Goal: Task Accomplishment & Management: Manage account settings

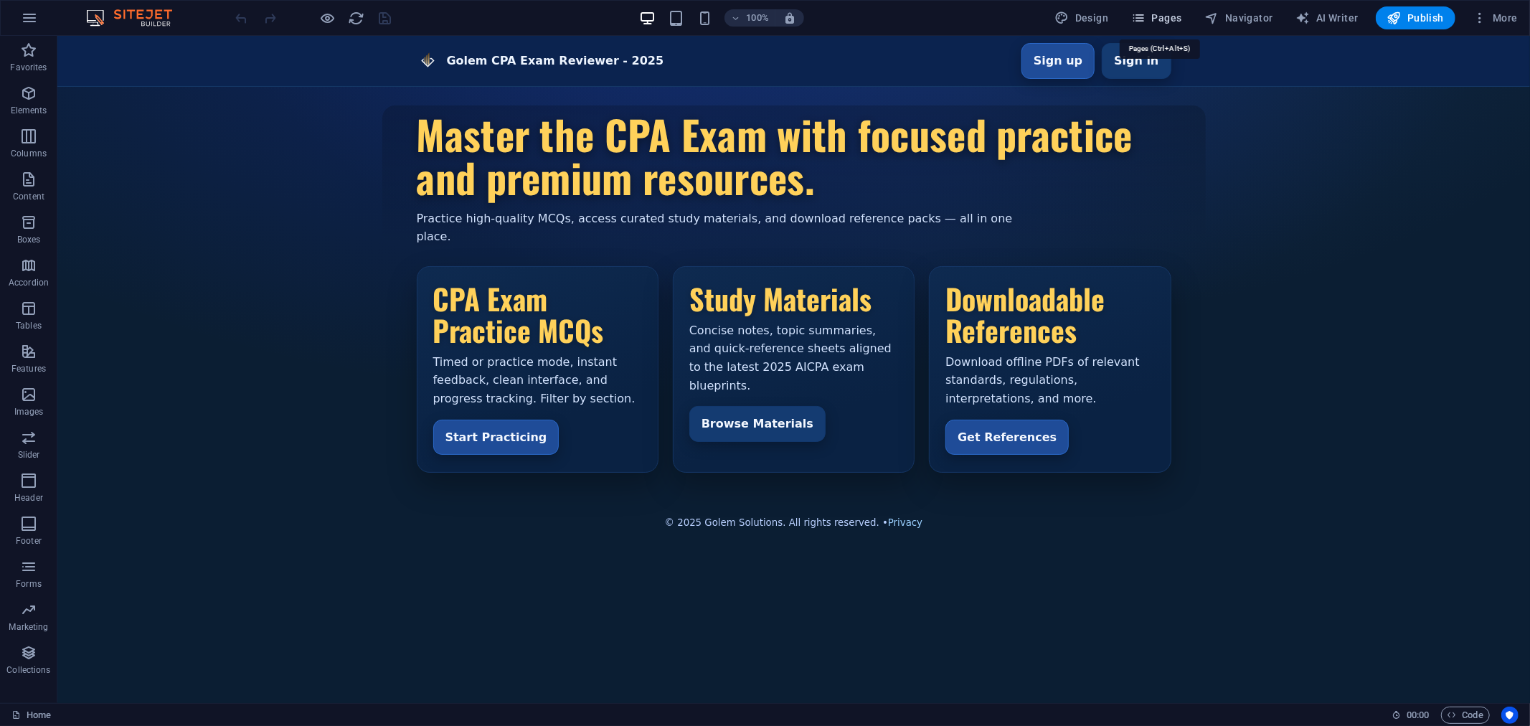
click at [1162, 16] on span "Pages" at bounding box center [1156, 18] width 50 height 14
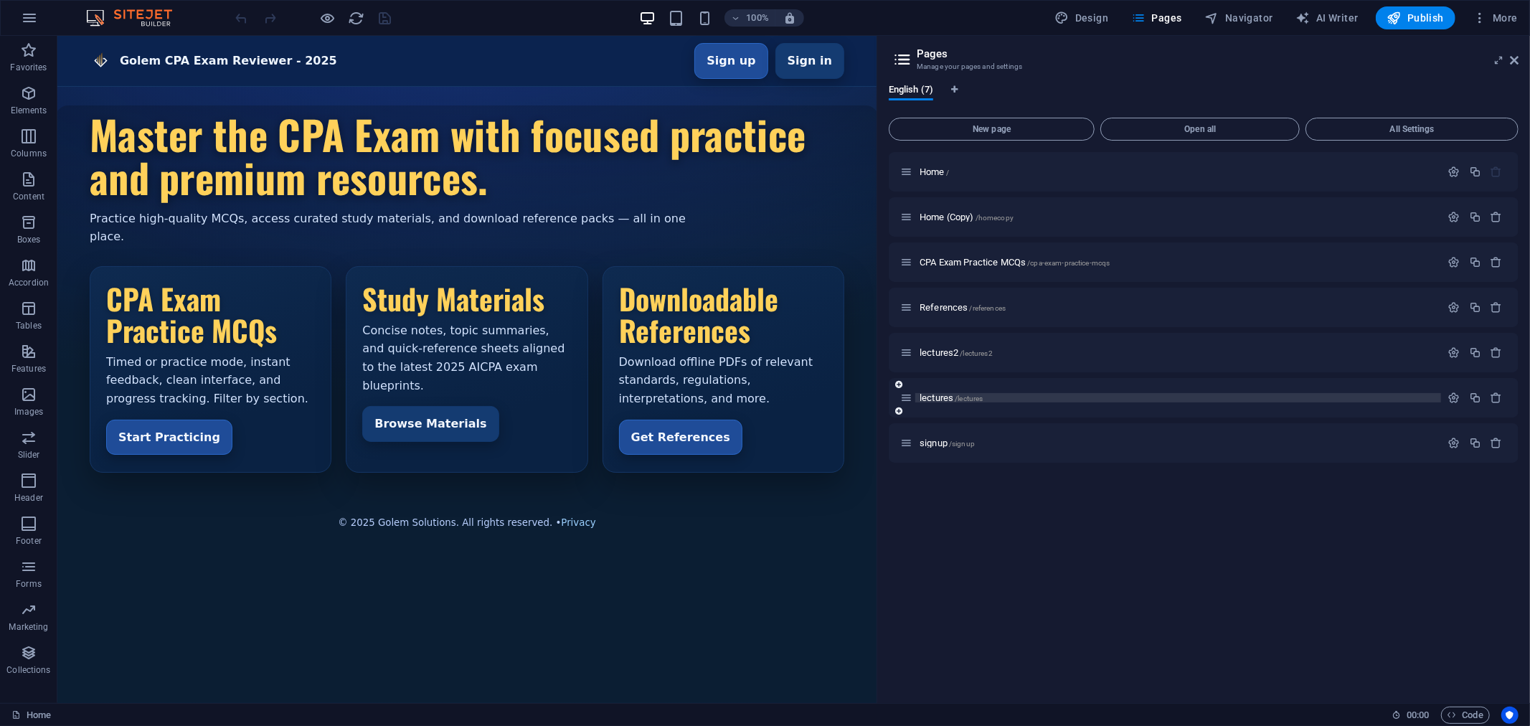
click at [940, 392] on span "lectures /lectures" at bounding box center [951, 397] width 63 height 11
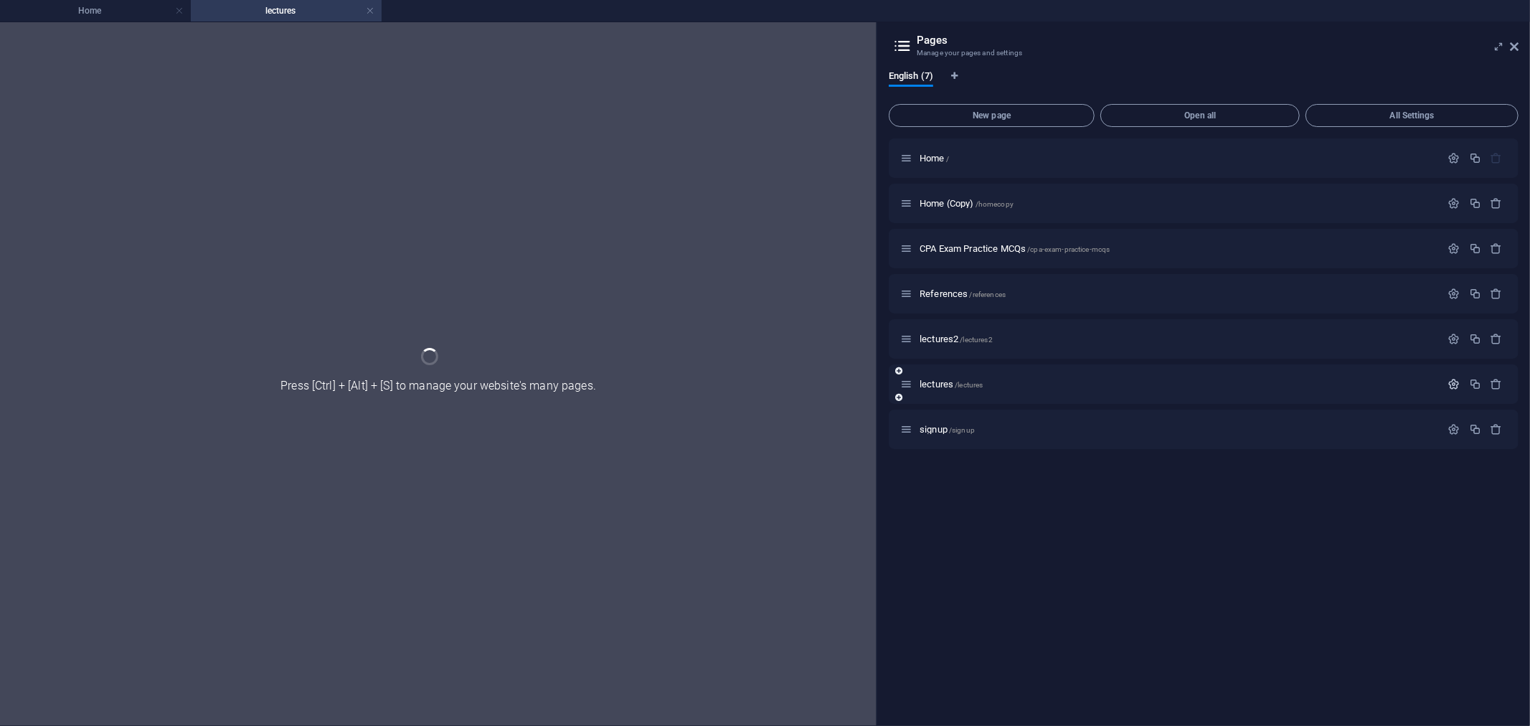
click at [1457, 381] on icon "button" at bounding box center [1454, 384] width 12 height 12
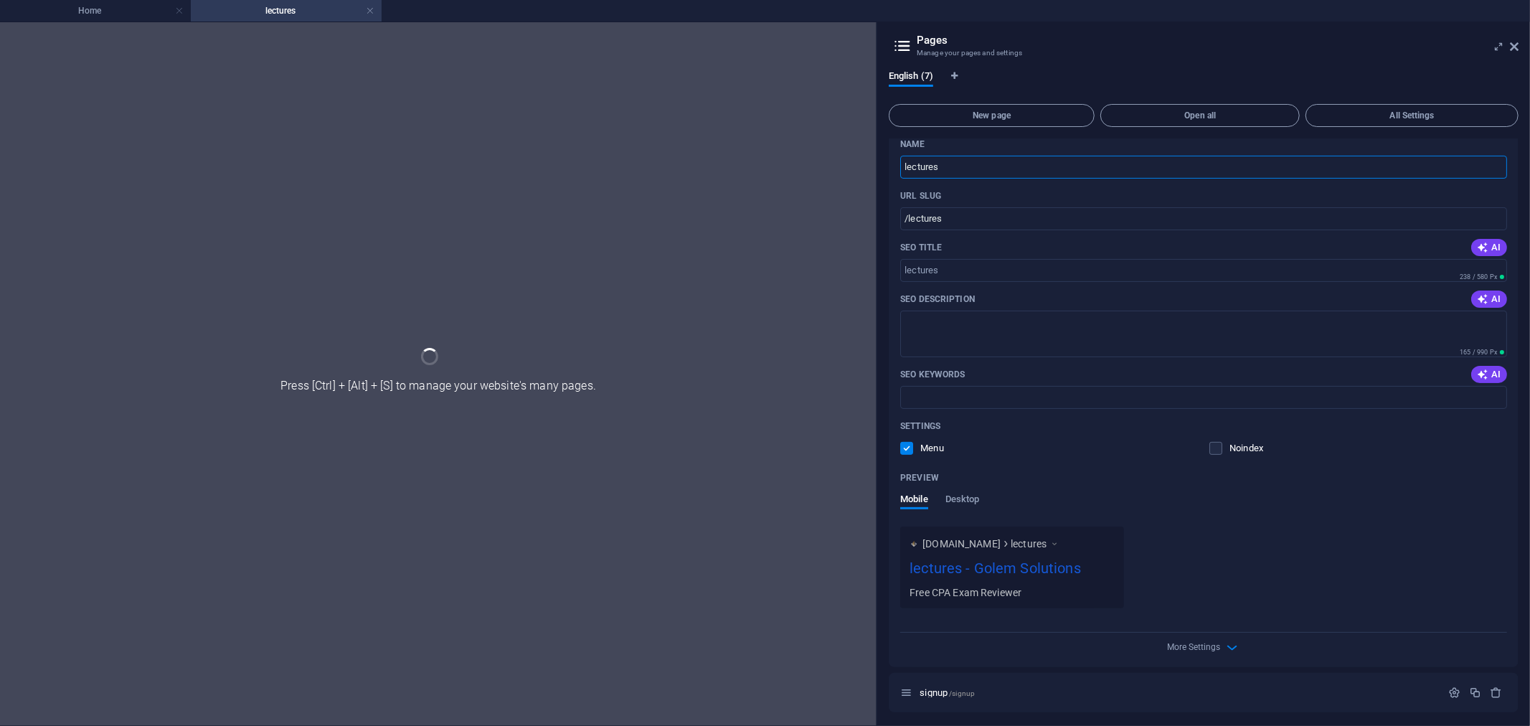
scroll to position [274, 0]
click at [963, 496] on span "Desktop" at bounding box center [962, 498] width 34 height 20
click at [919, 503] on span "Mobile" at bounding box center [914, 508] width 28 height 20
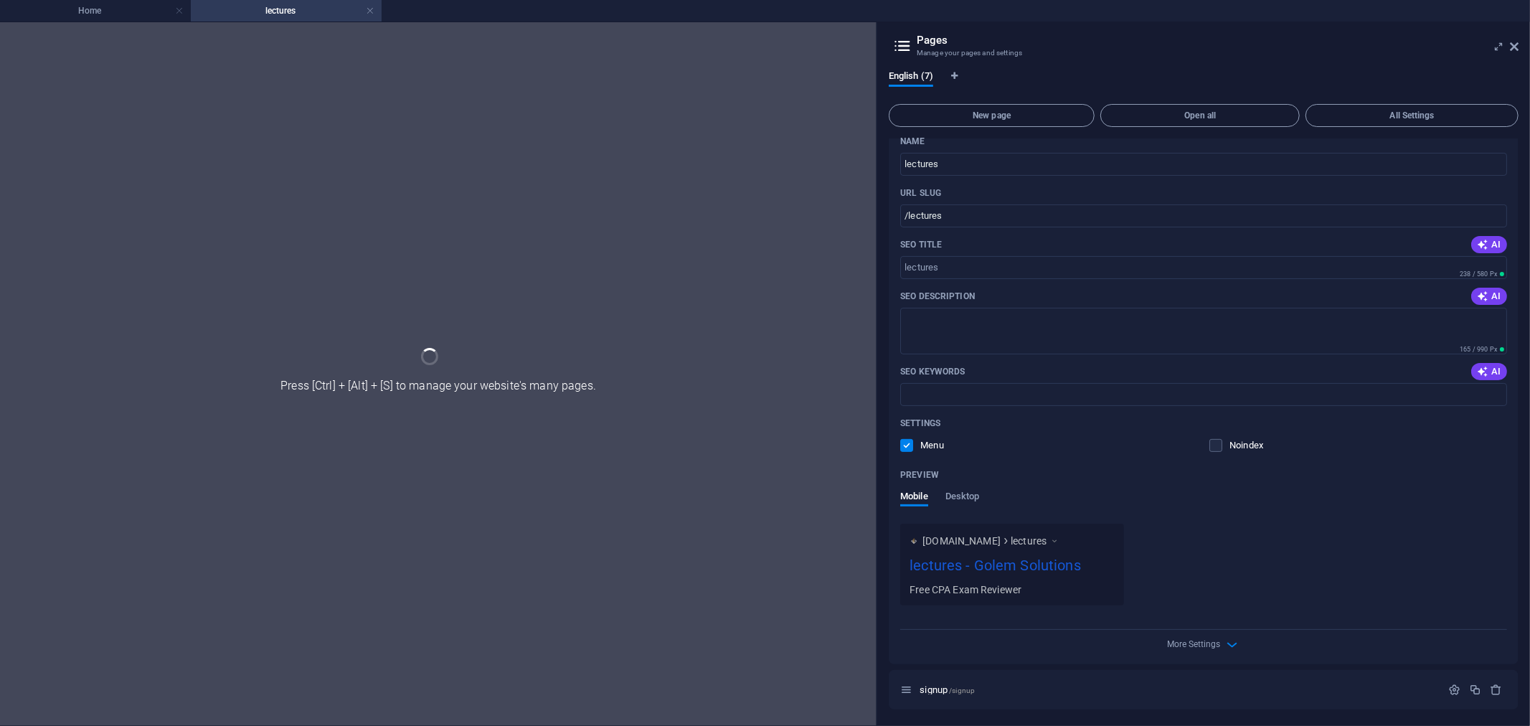
click at [374, 8] on h4 "lectures" at bounding box center [286, 11] width 191 height 16
click at [369, 7] on link at bounding box center [370, 11] width 9 height 14
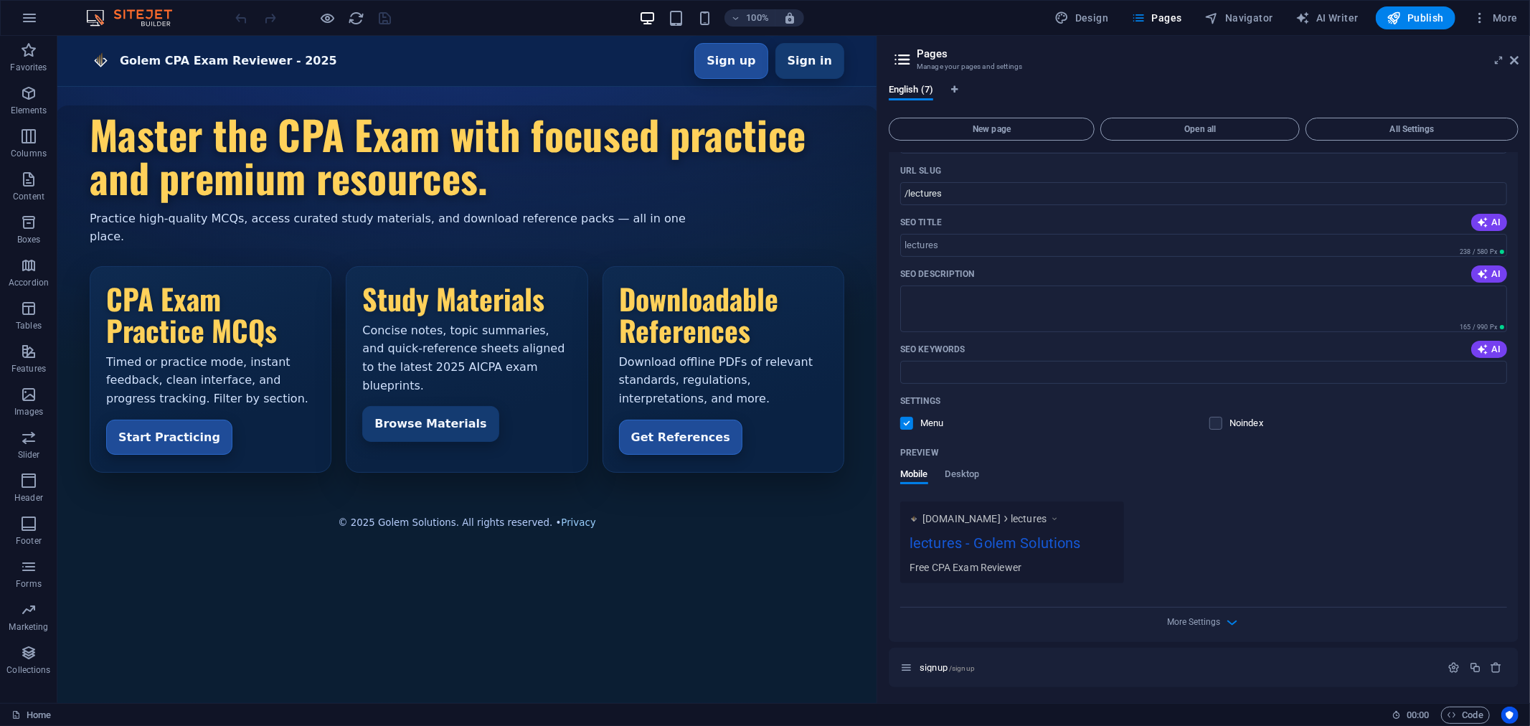
scroll to position [311, 0]
click at [1231, 622] on icon "button" at bounding box center [1232, 621] width 16 height 16
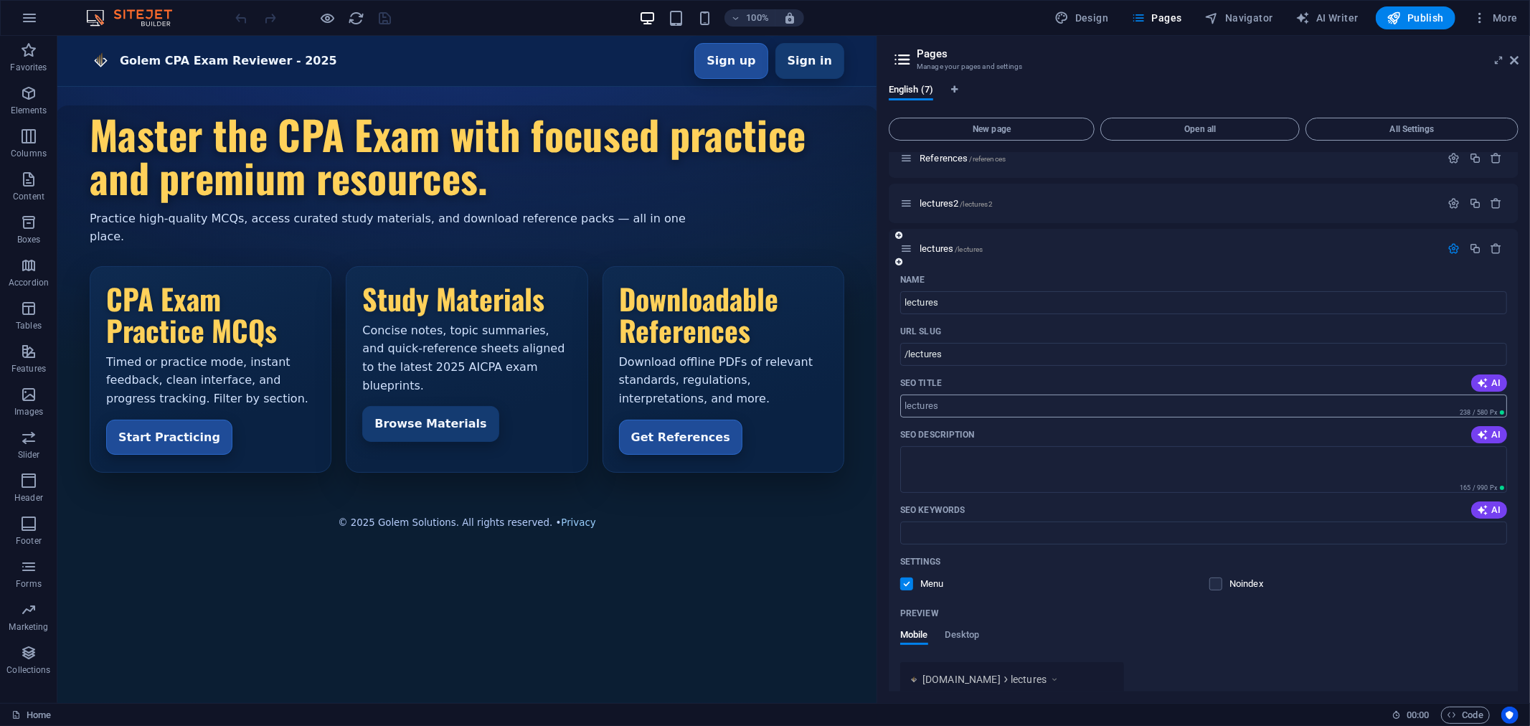
scroll to position [117, 0]
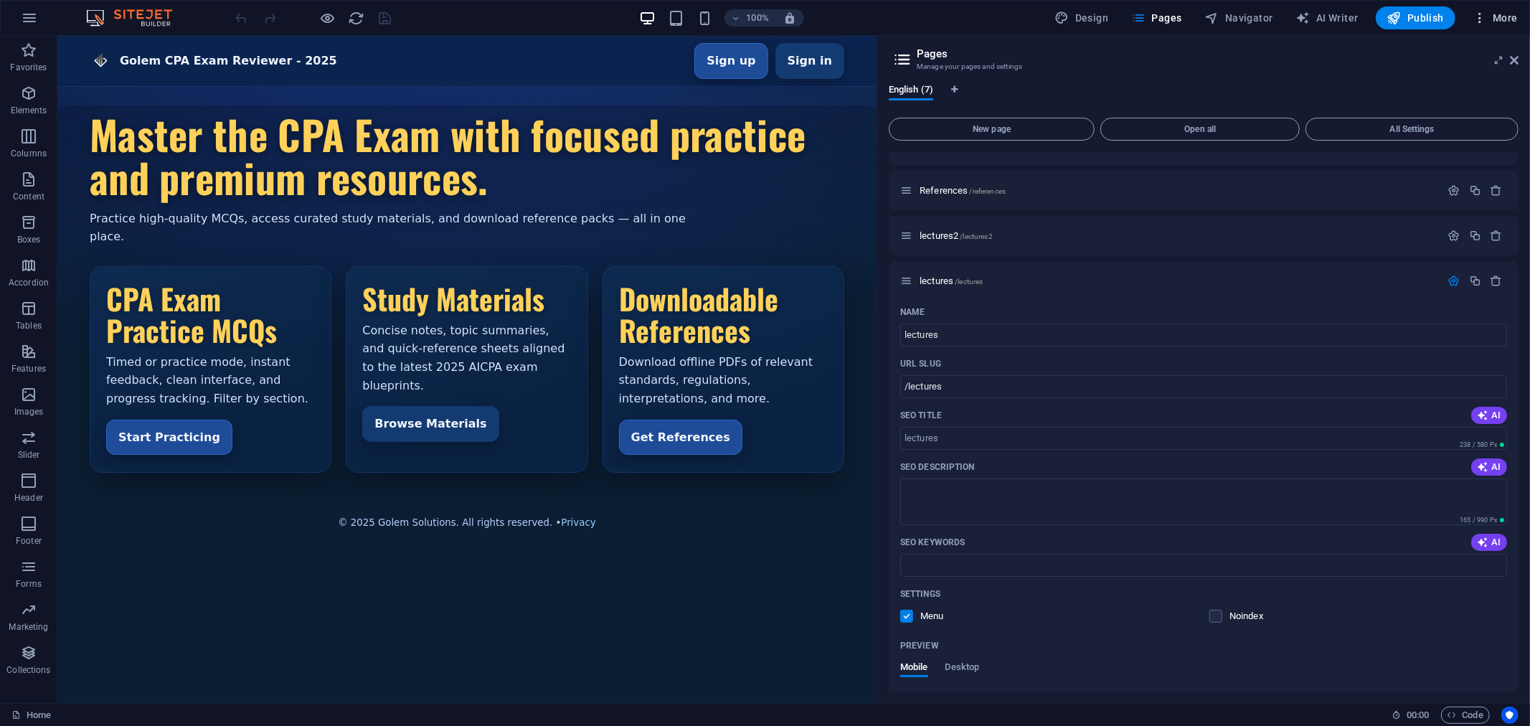
click at [1511, 13] on span "More" at bounding box center [1495, 18] width 45 height 14
click at [1487, 54] on h6 "Website Settings" at bounding box center [1464, 55] width 85 height 17
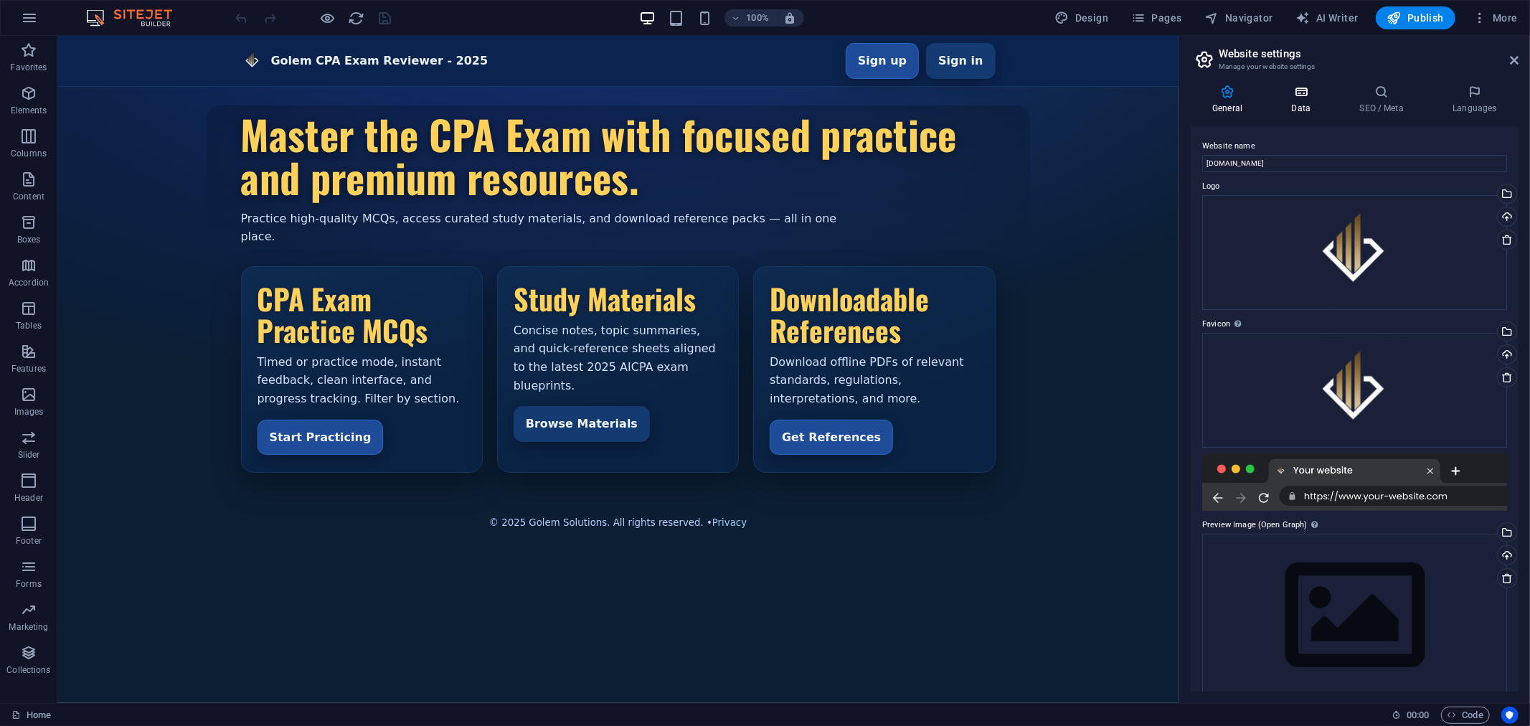
click at [1304, 95] on icon at bounding box center [1301, 92] width 62 height 14
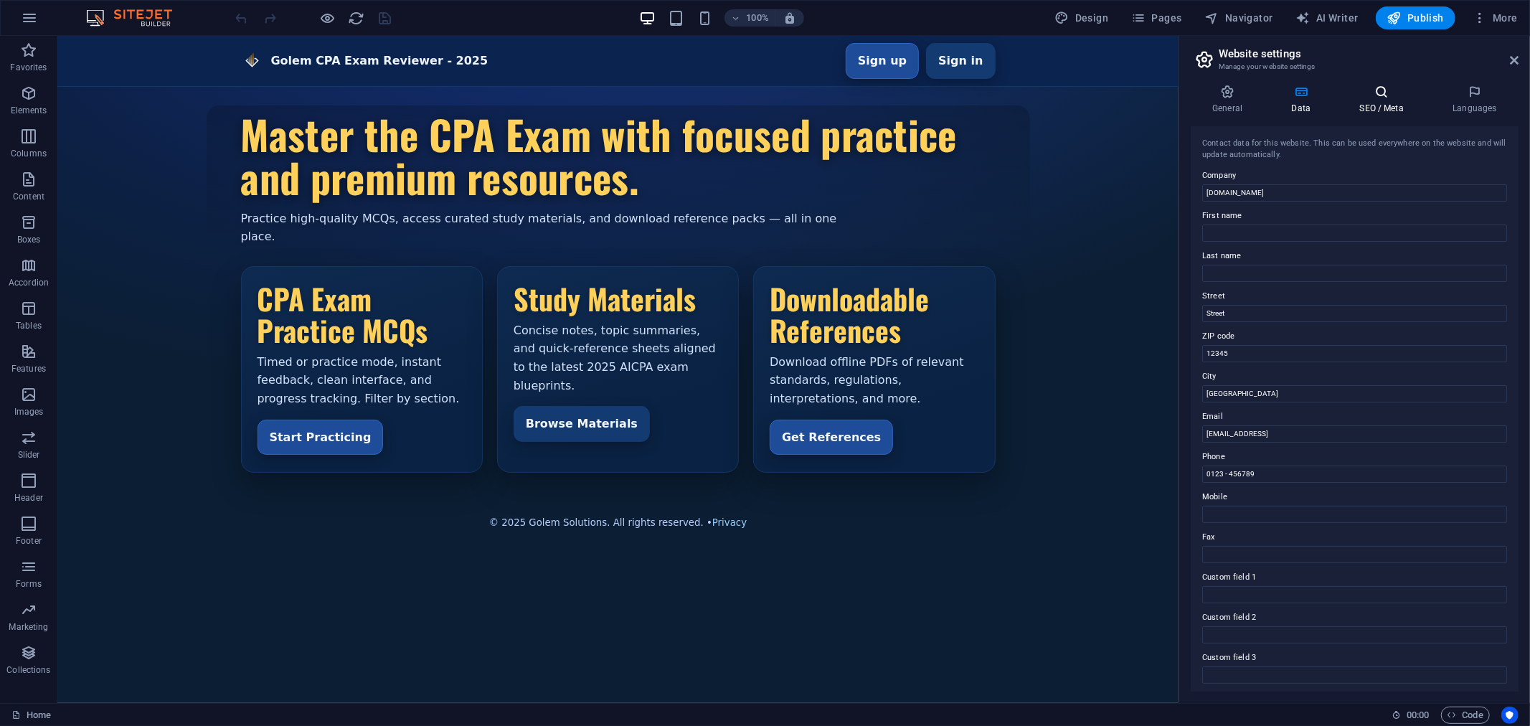
click at [1370, 103] on h4 "SEO / Meta" at bounding box center [1384, 100] width 93 height 30
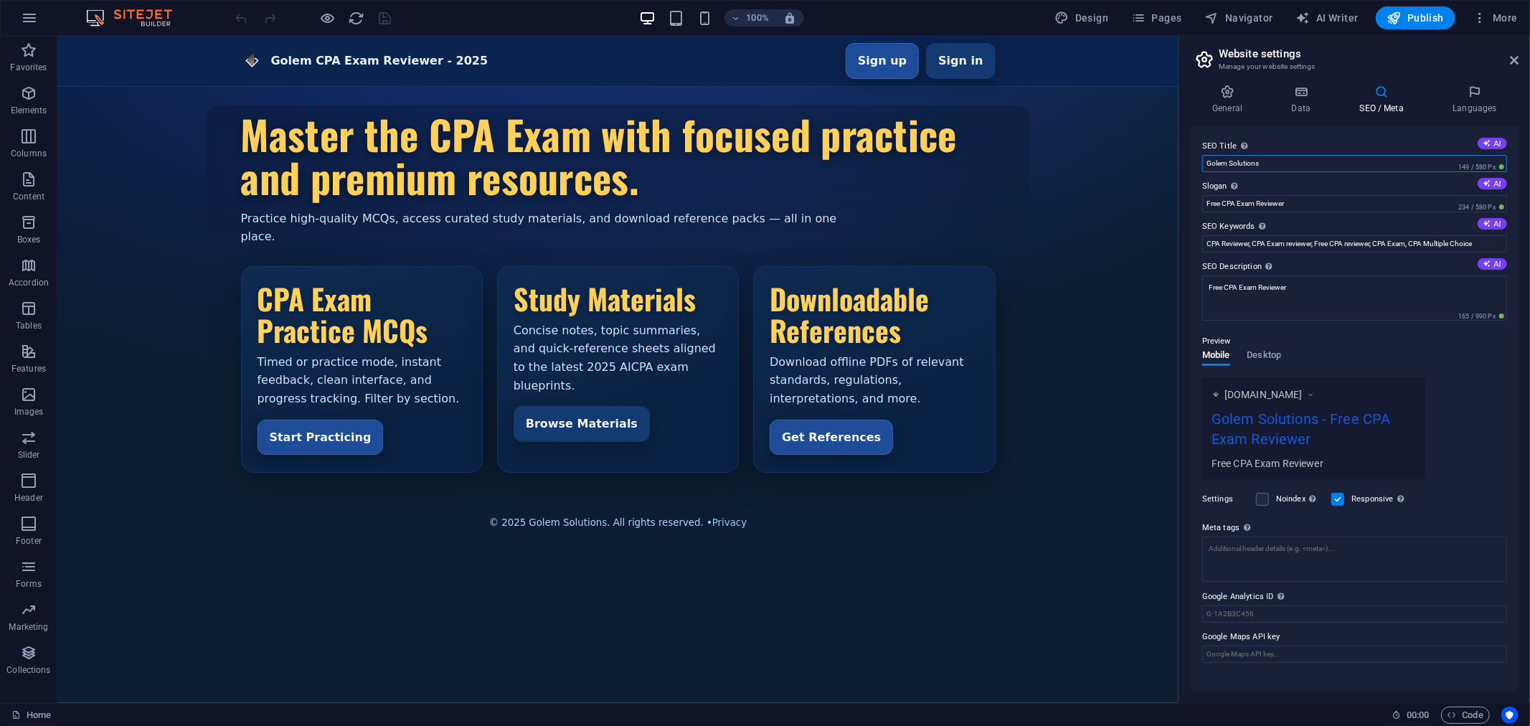
click at [1310, 164] on input "Golem Solutions" at bounding box center [1354, 163] width 305 height 17
type input "G"
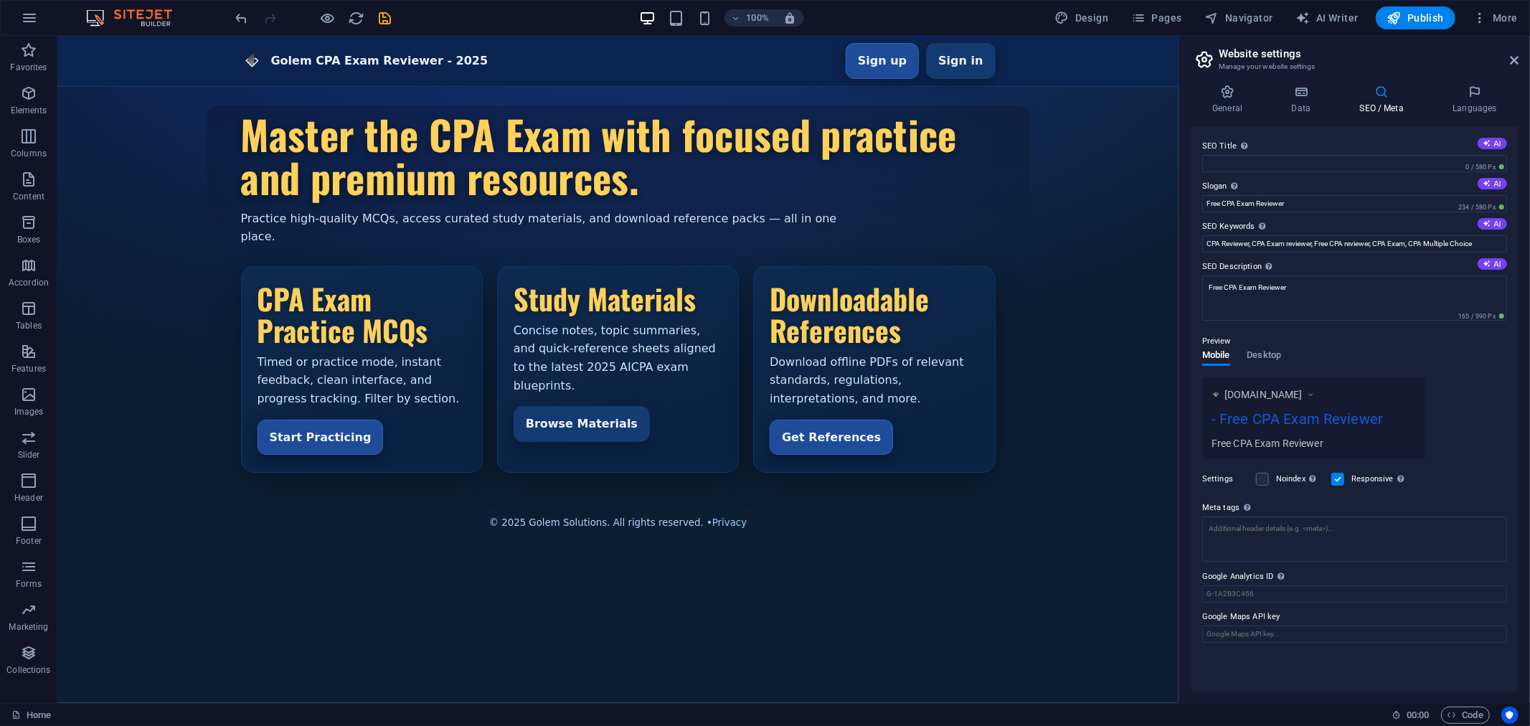
click at [1262, 394] on span "[DOMAIN_NAME]" at bounding box center [1263, 394] width 78 height 14
click at [1315, 392] on icon at bounding box center [1310, 394] width 10 height 14
click at [1263, 355] on span "Desktop" at bounding box center [1264, 356] width 34 height 20
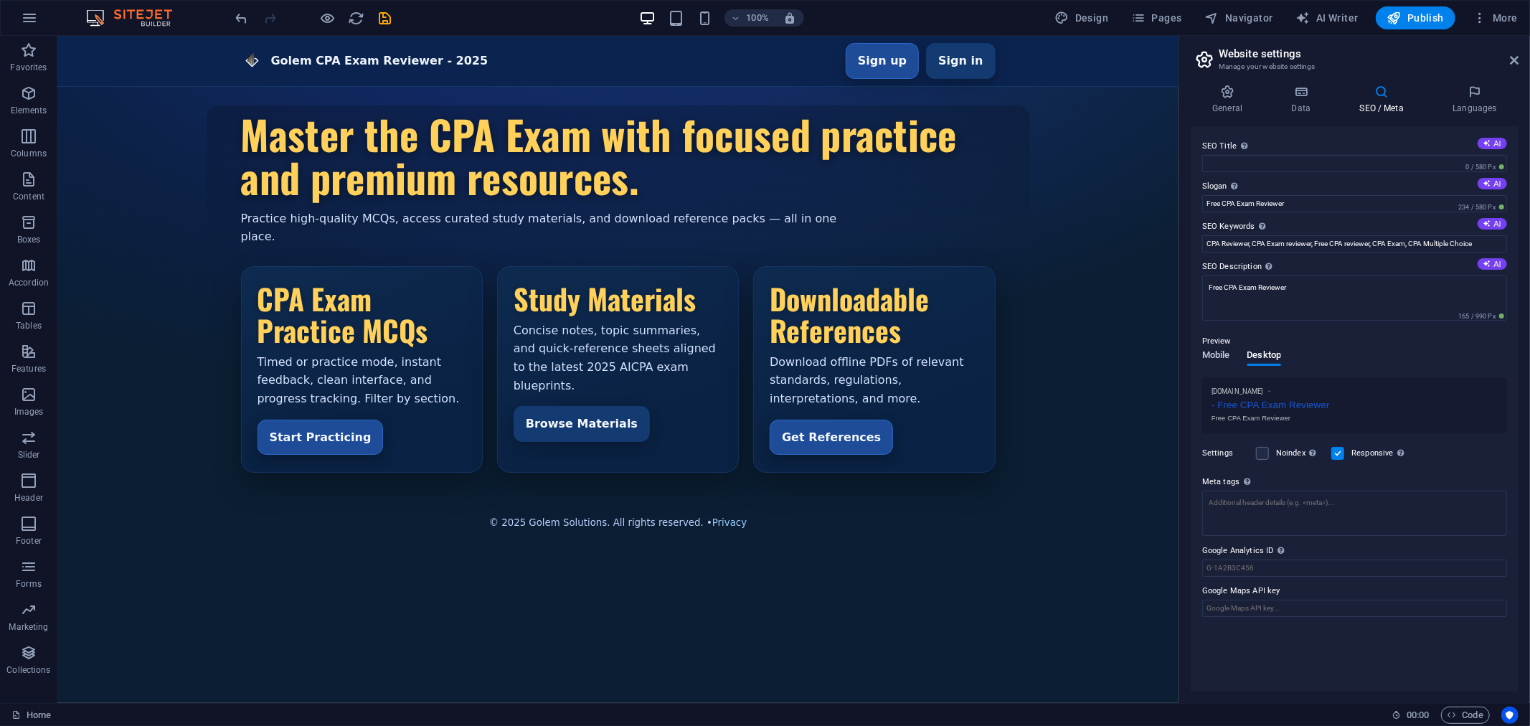
click at [1214, 355] on span "Mobile" at bounding box center [1216, 356] width 28 height 20
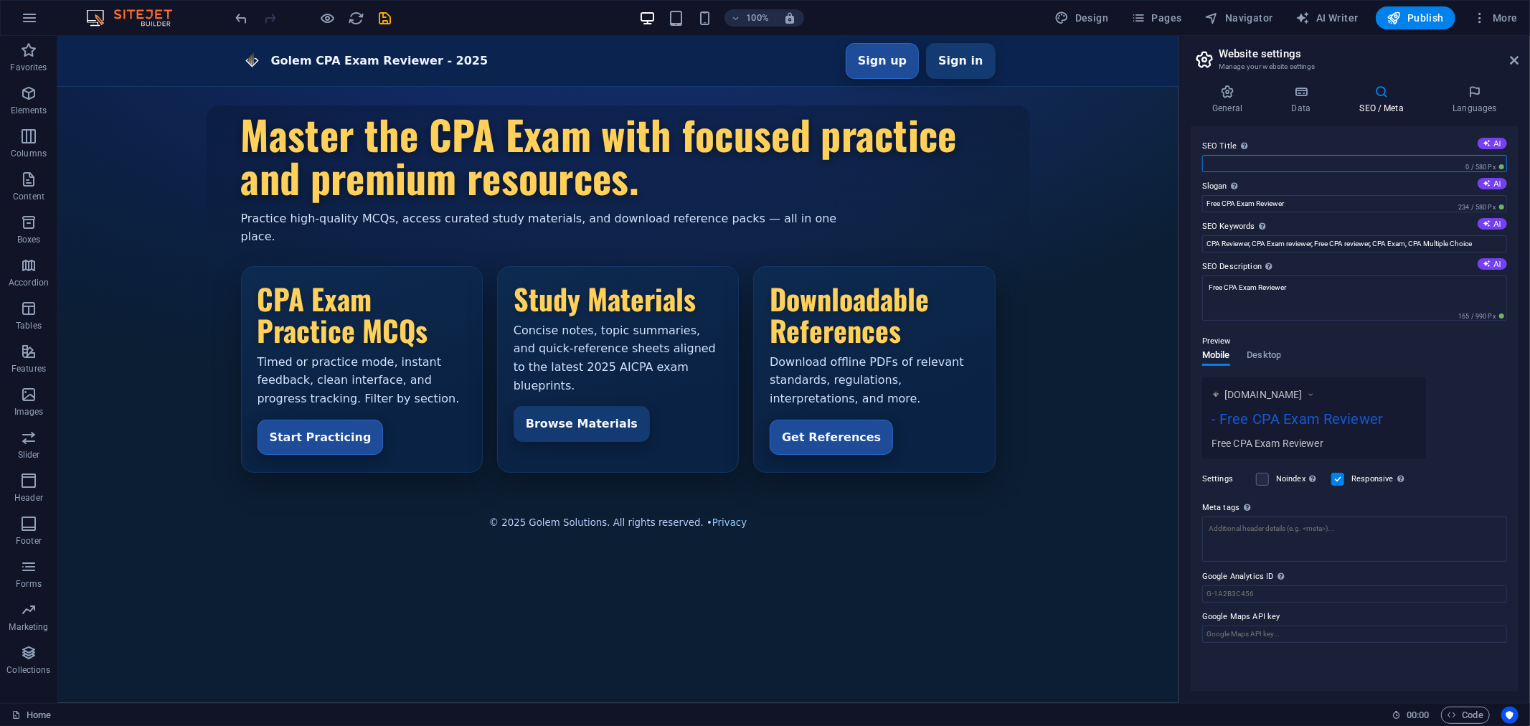
click at [1245, 163] on input "SEO Title The title of your website - make it something that stands out in sear…" at bounding box center [1354, 163] width 305 height 17
type input "Free"
click at [1224, 203] on input "Free CPA Exam Reviewer" at bounding box center [1354, 203] width 305 height 17
type input "CPA Exam Reviewer"
drag, startPoint x: 1290, startPoint y: 197, endPoint x: 1154, endPoint y: 171, distance: 138.7
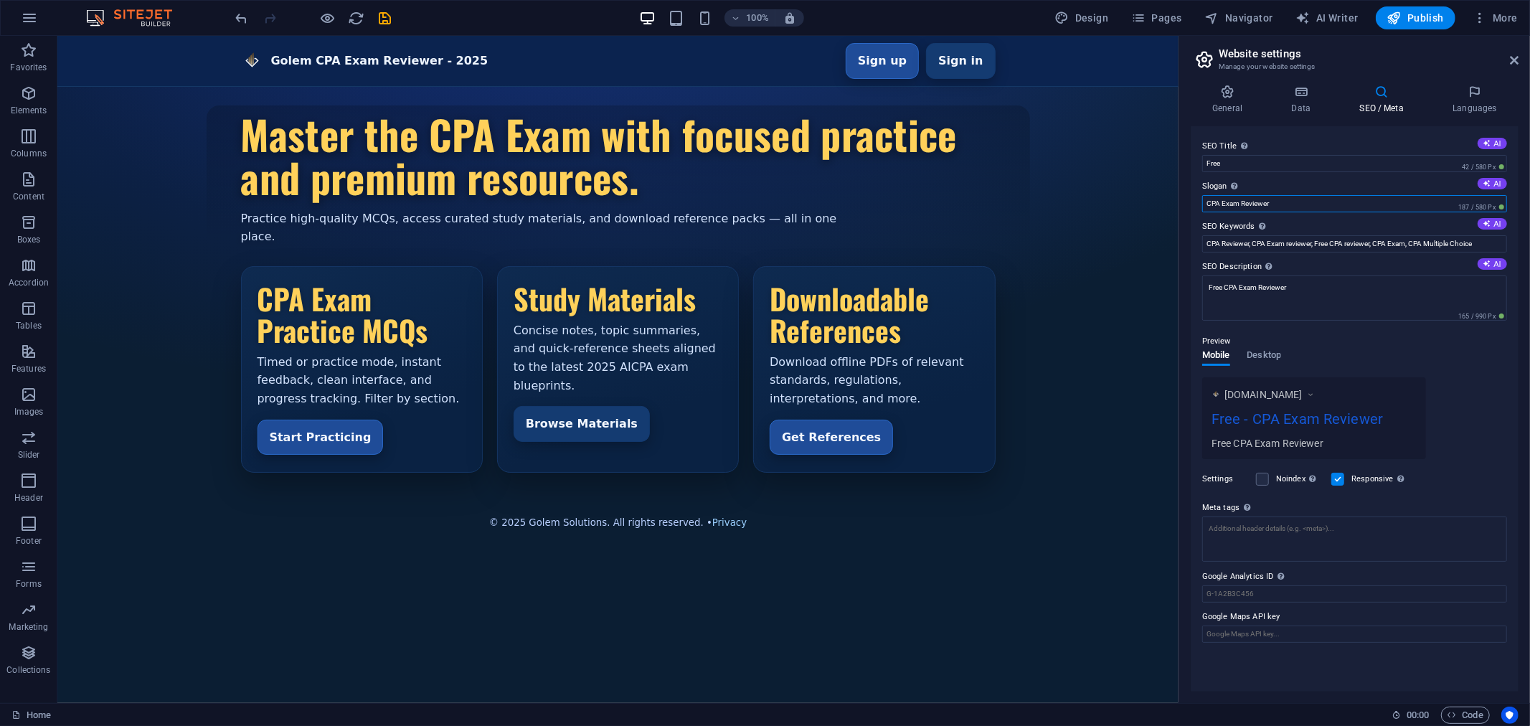
click at [1277, 201] on input "CPA Exam Reviewer" at bounding box center [1354, 203] width 305 height 17
click at [1272, 161] on input "Free" at bounding box center [1354, 163] width 305 height 17
drag, startPoint x: 1328, startPoint y: 197, endPoint x: 1083, endPoint y: 172, distance: 246.5
type input "Golem"
click at [1464, 385] on div "[DOMAIN_NAME] Golem - CPA Exam Reviewer Free CPA Exam Reviewer" at bounding box center [1354, 418] width 305 height 82
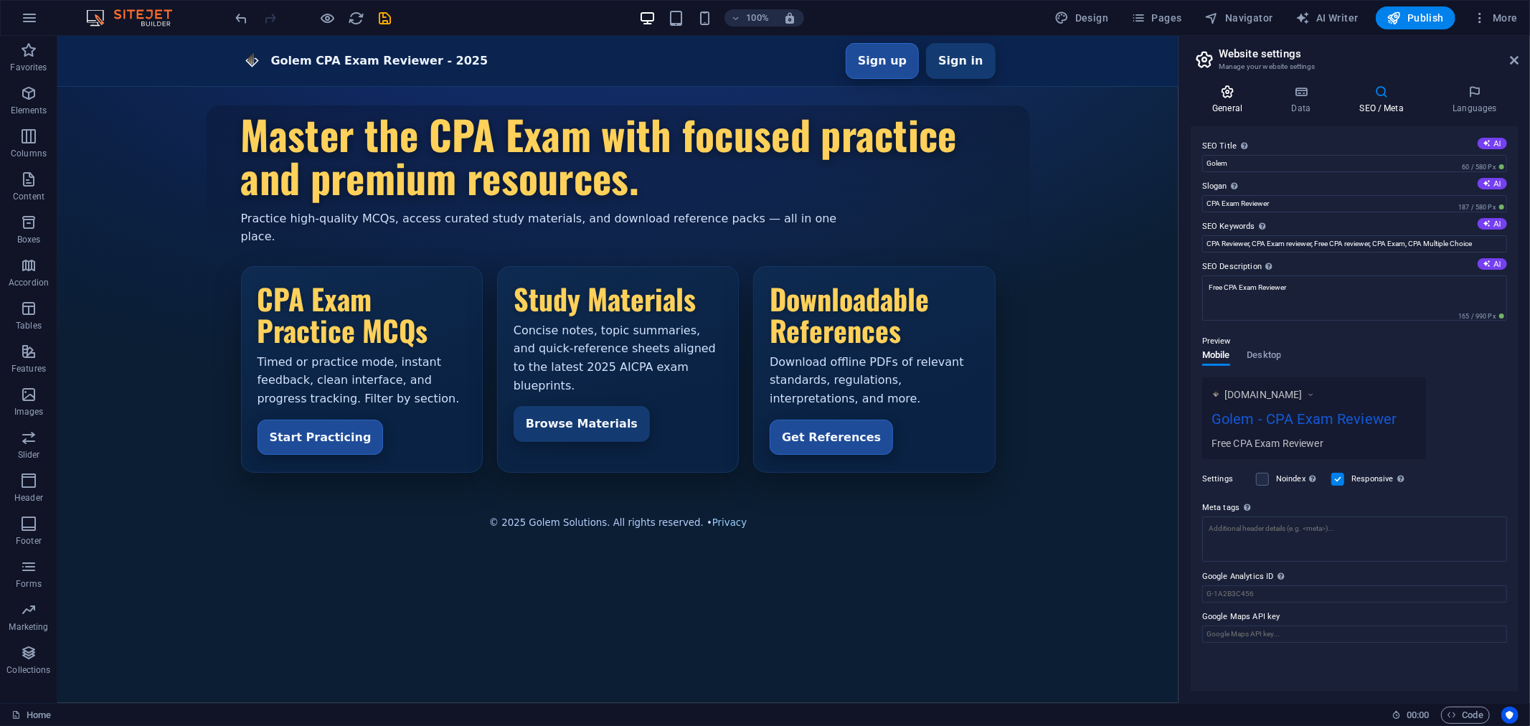
click at [1228, 103] on h4 "General" at bounding box center [1230, 100] width 79 height 30
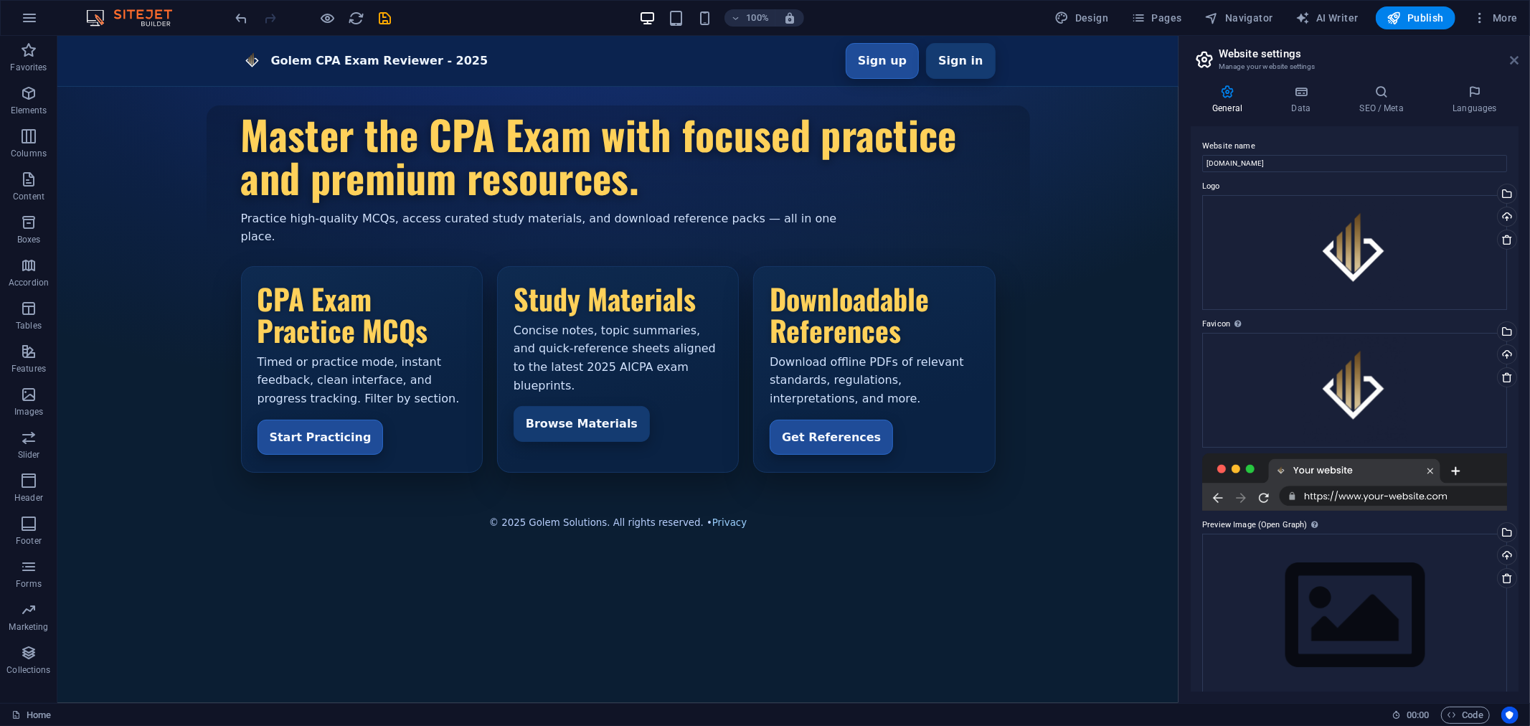
click at [1513, 57] on icon at bounding box center [1514, 60] width 9 height 11
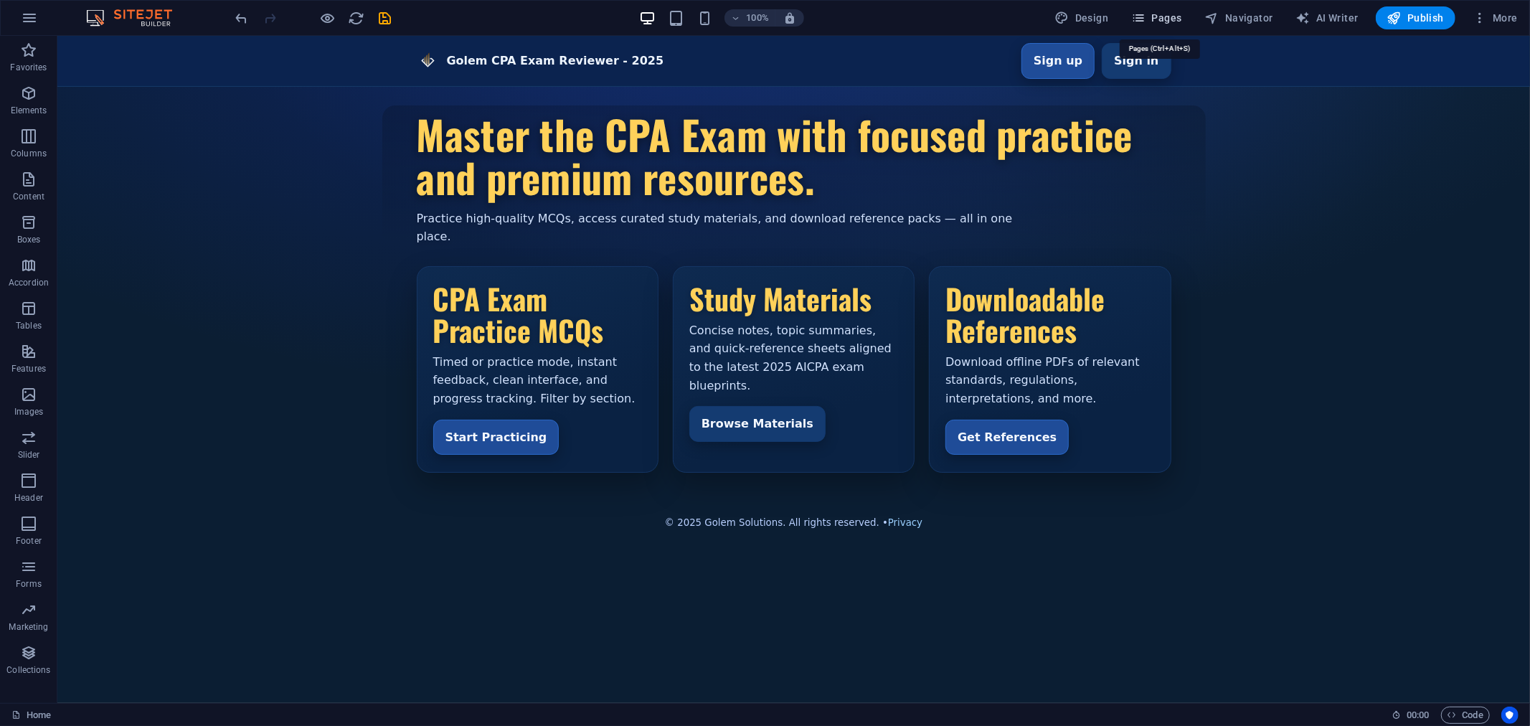
click at [1163, 13] on span "Pages" at bounding box center [1156, 18] width 50 height 14
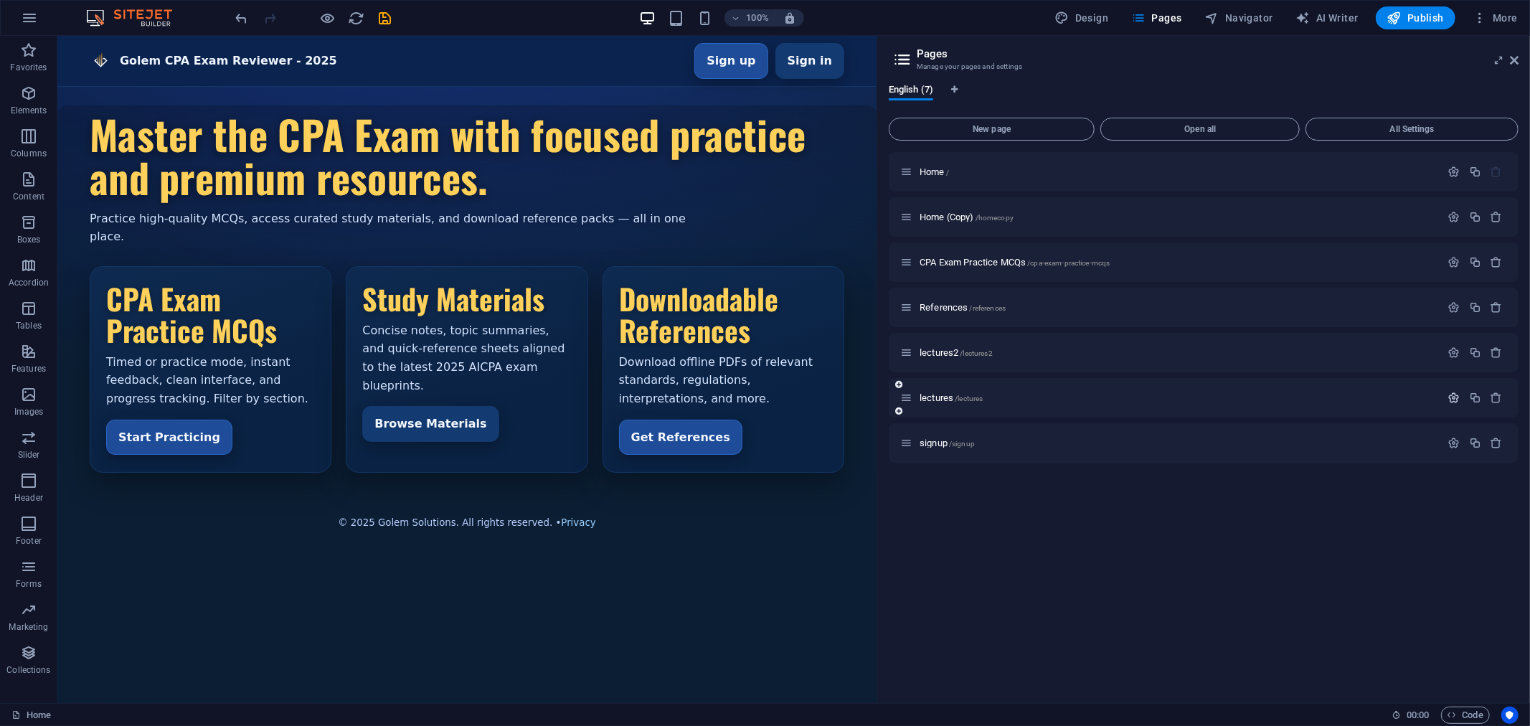
click at [1450, 395] on icon "button" at bounding box center [1454, 398] width 12 height 12
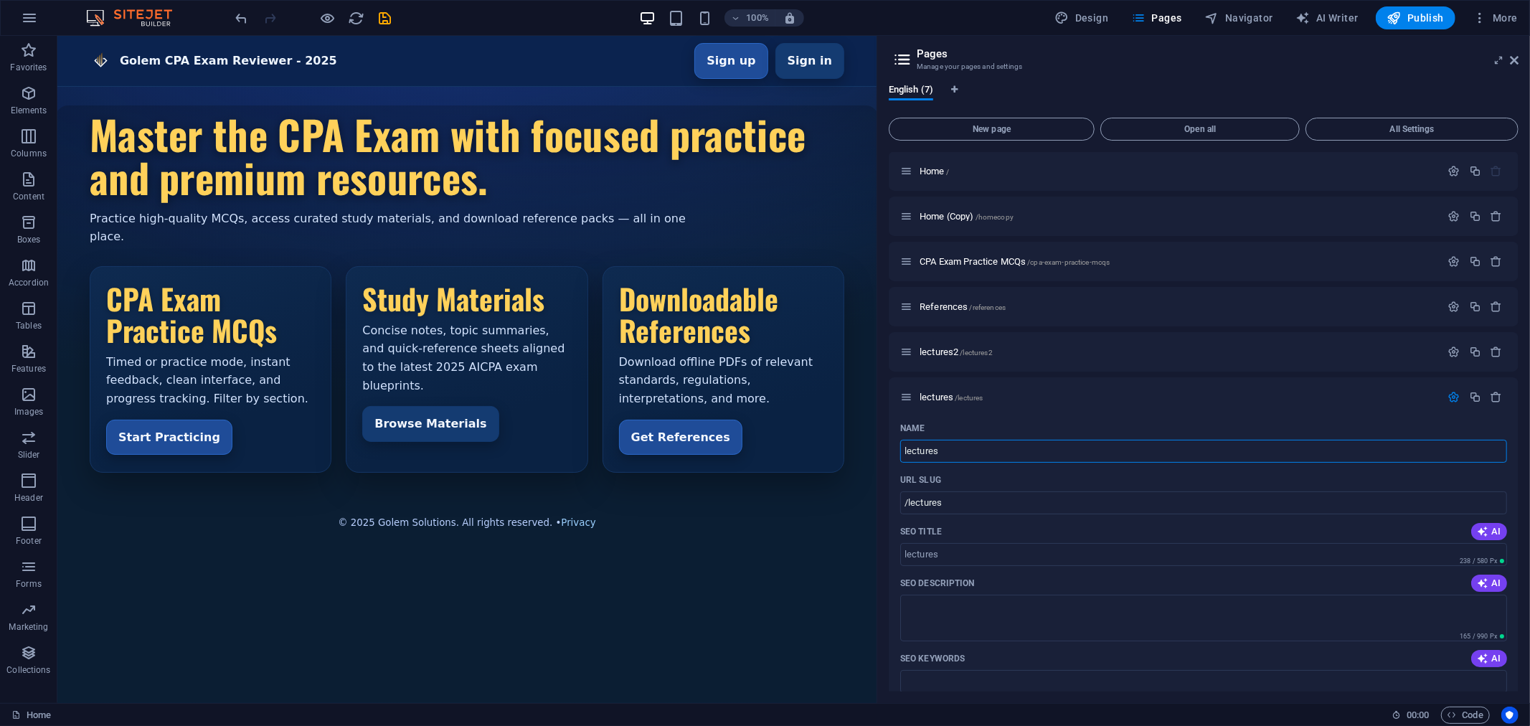
scroll to position [0, 0]
click at [1497, 16] on span "More" at bounding box center [1495, 18] width 45 height 14
click at [1462, 54] on h6 "Website Settings" at bounding box center [1464, 55] width 85 height 17
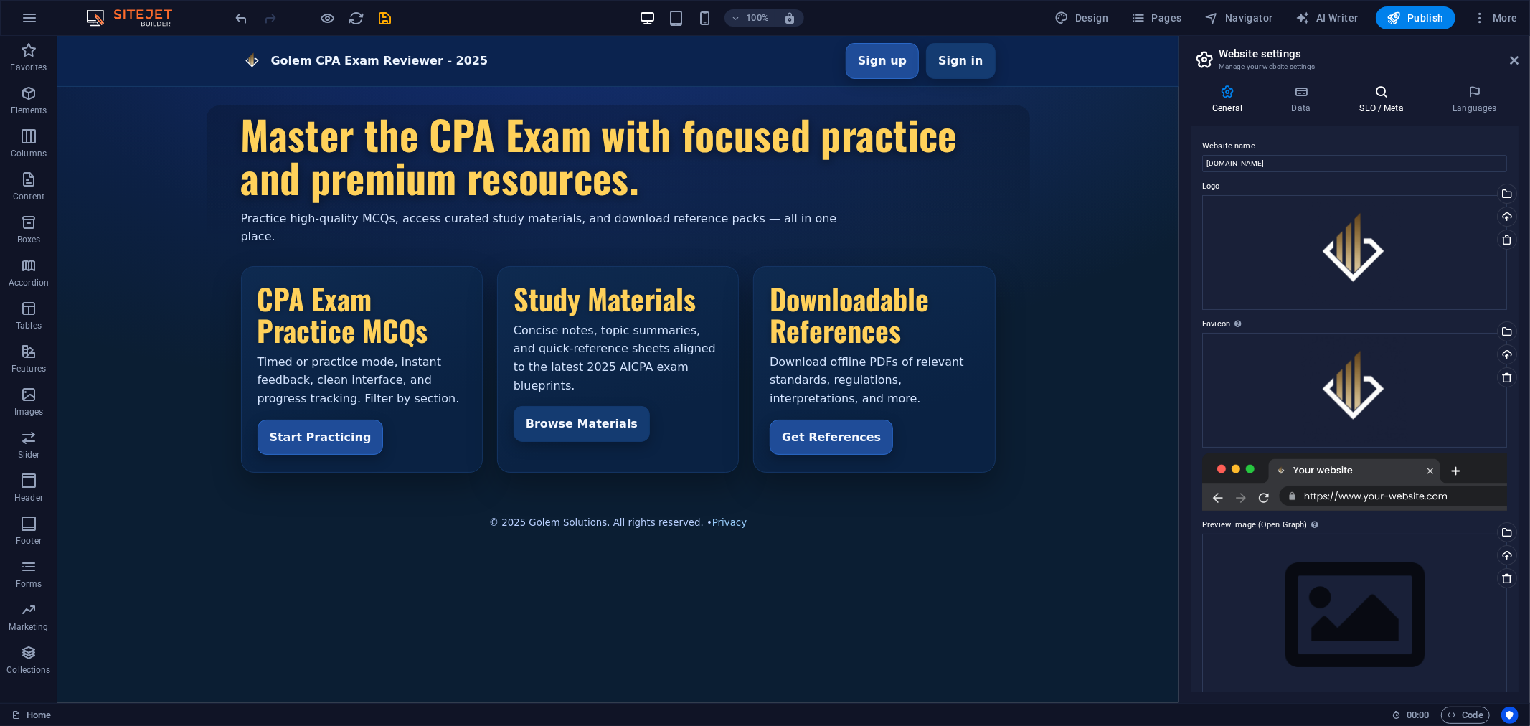
click at [1364, 98] on icon at bounding box center [1382, 92] width 88 height 14
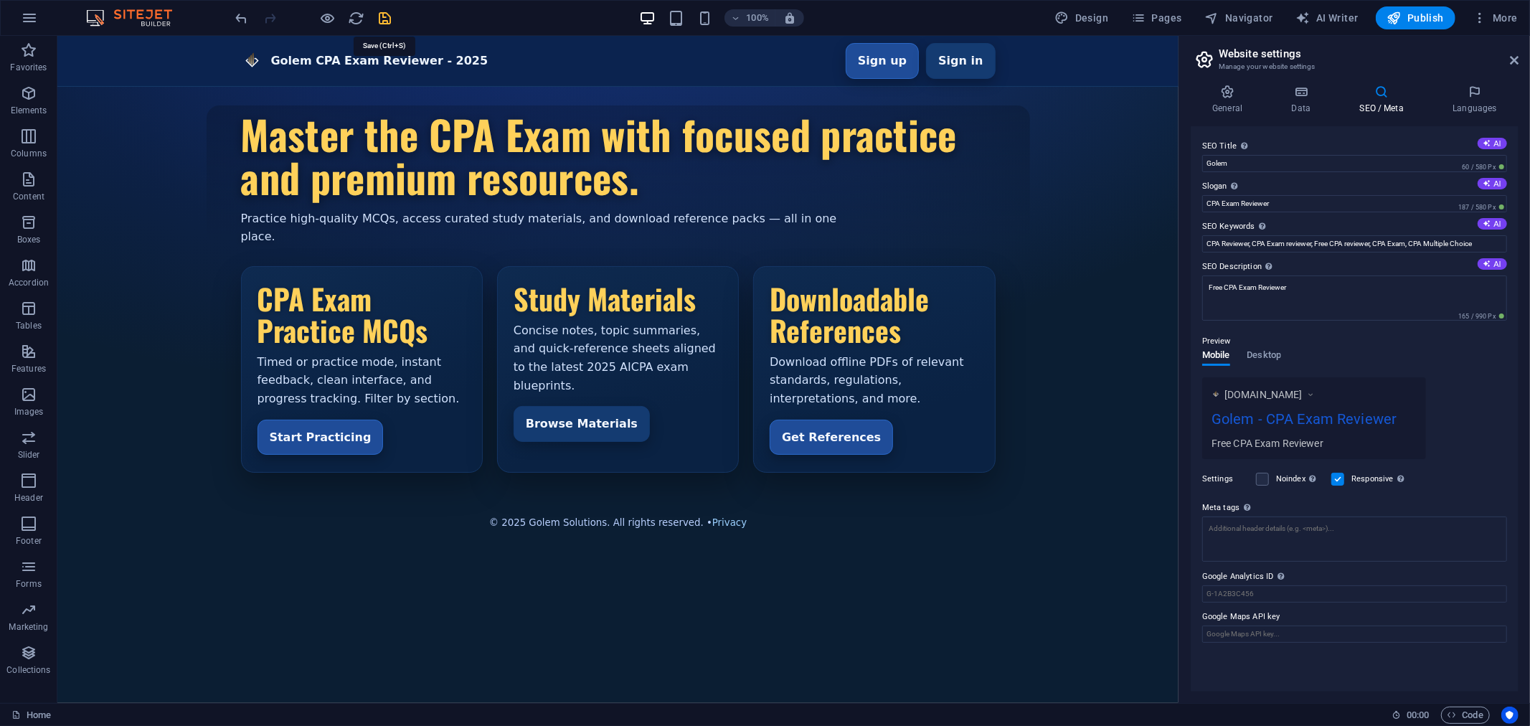
click at [382, 16] on icon "save" at bounding box center [385, 18] width 16 height 16
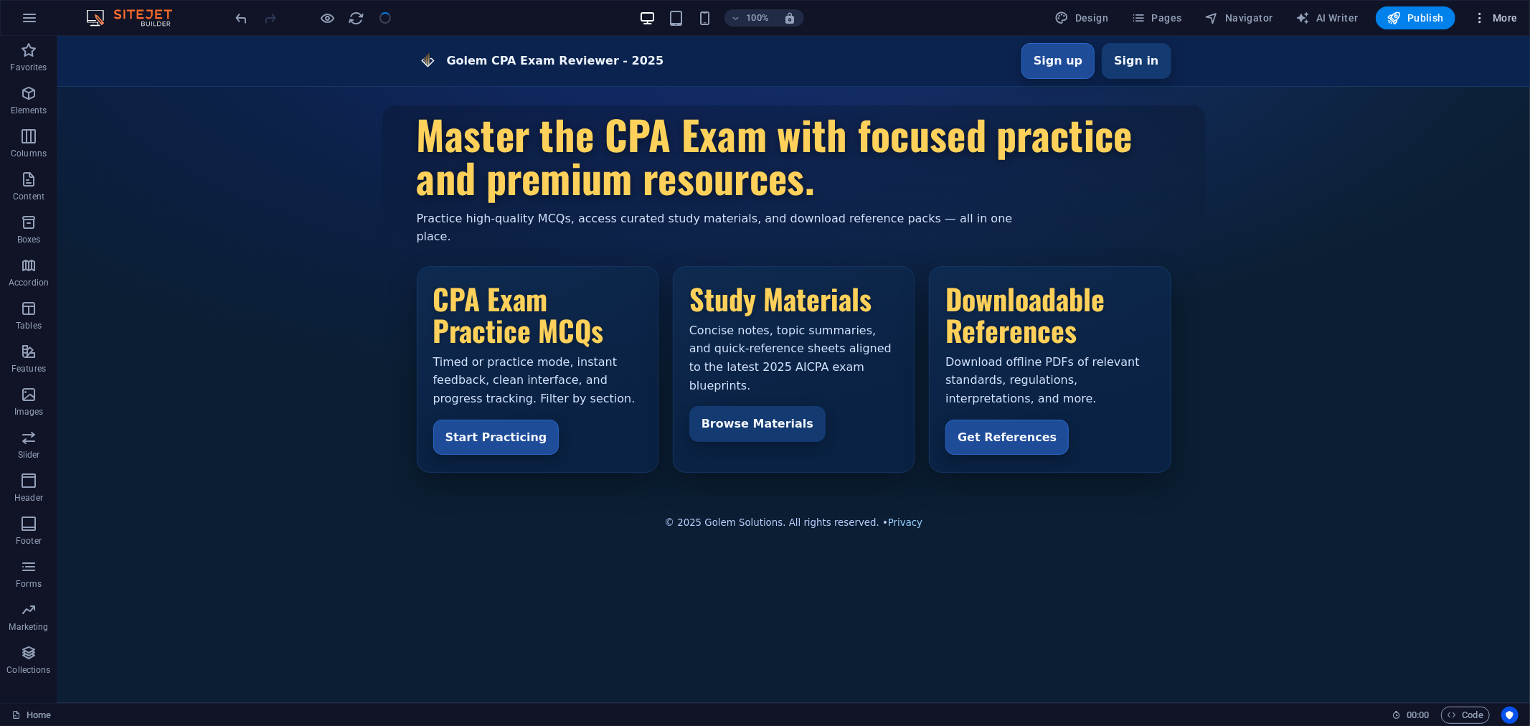
click at [1515, 8] on button "More" at bounding box center [1495, 17] width 57 height 23
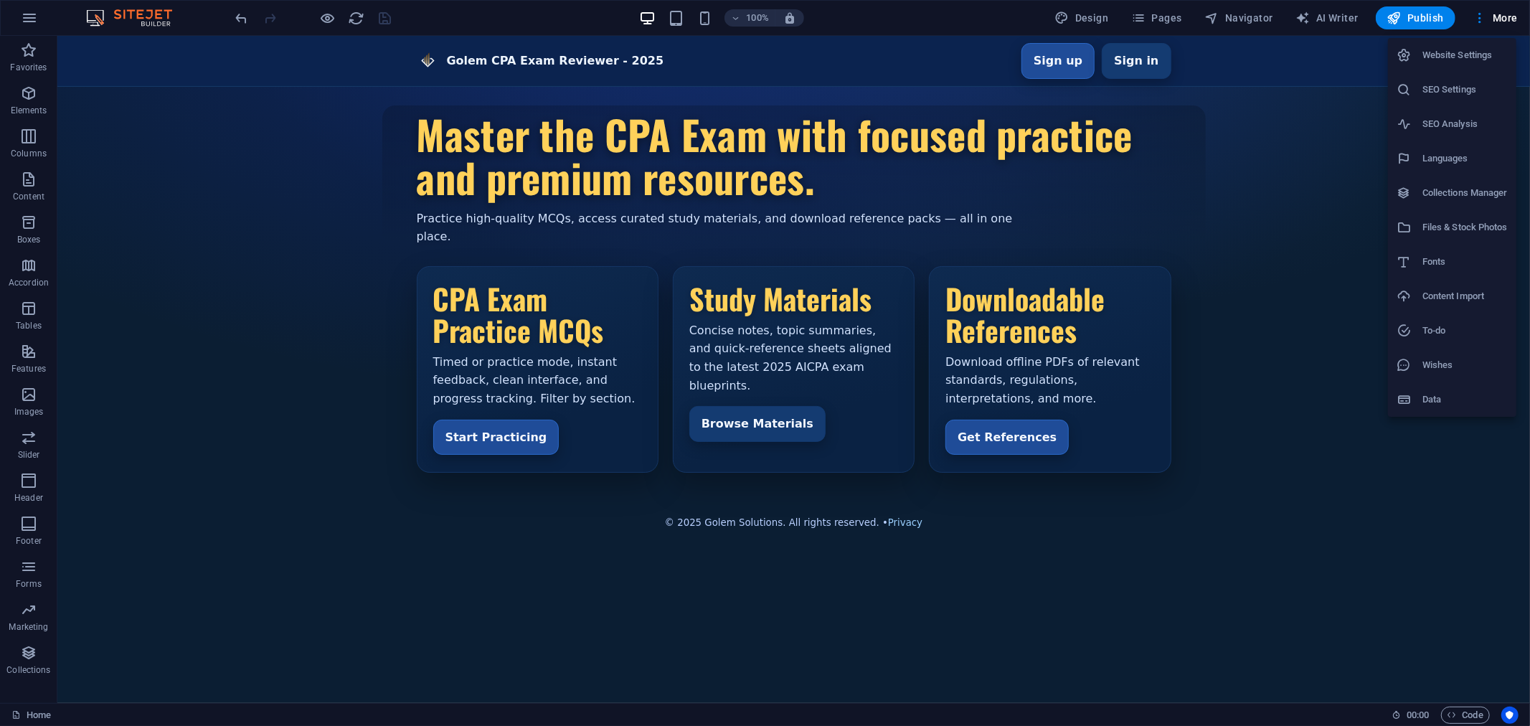
click at [1436, 55] on h6 "Website Settings" at bounding box center [1464, 55] width 85 height 17
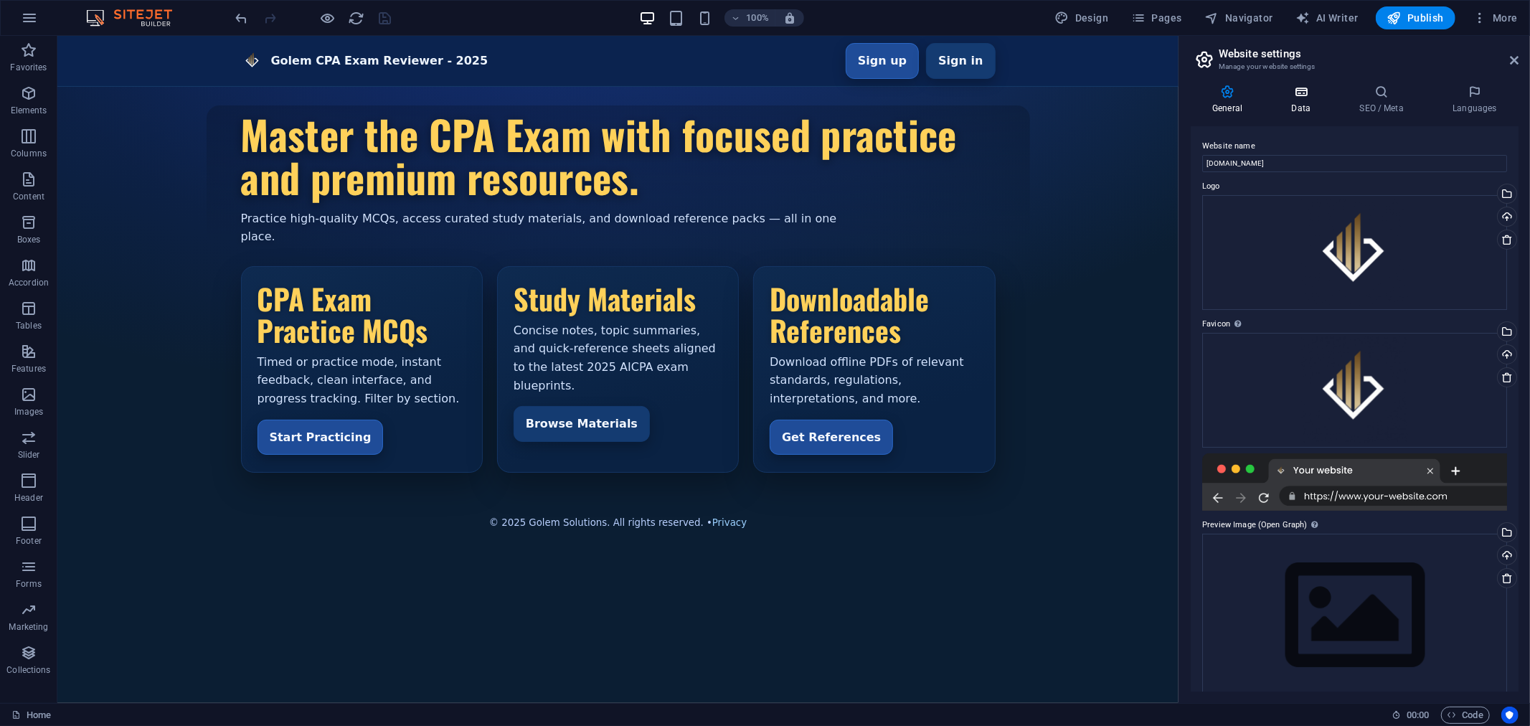
click at [1296, 105] on h4 "Data" at bounding box center [1304, 100] width 68 height 30
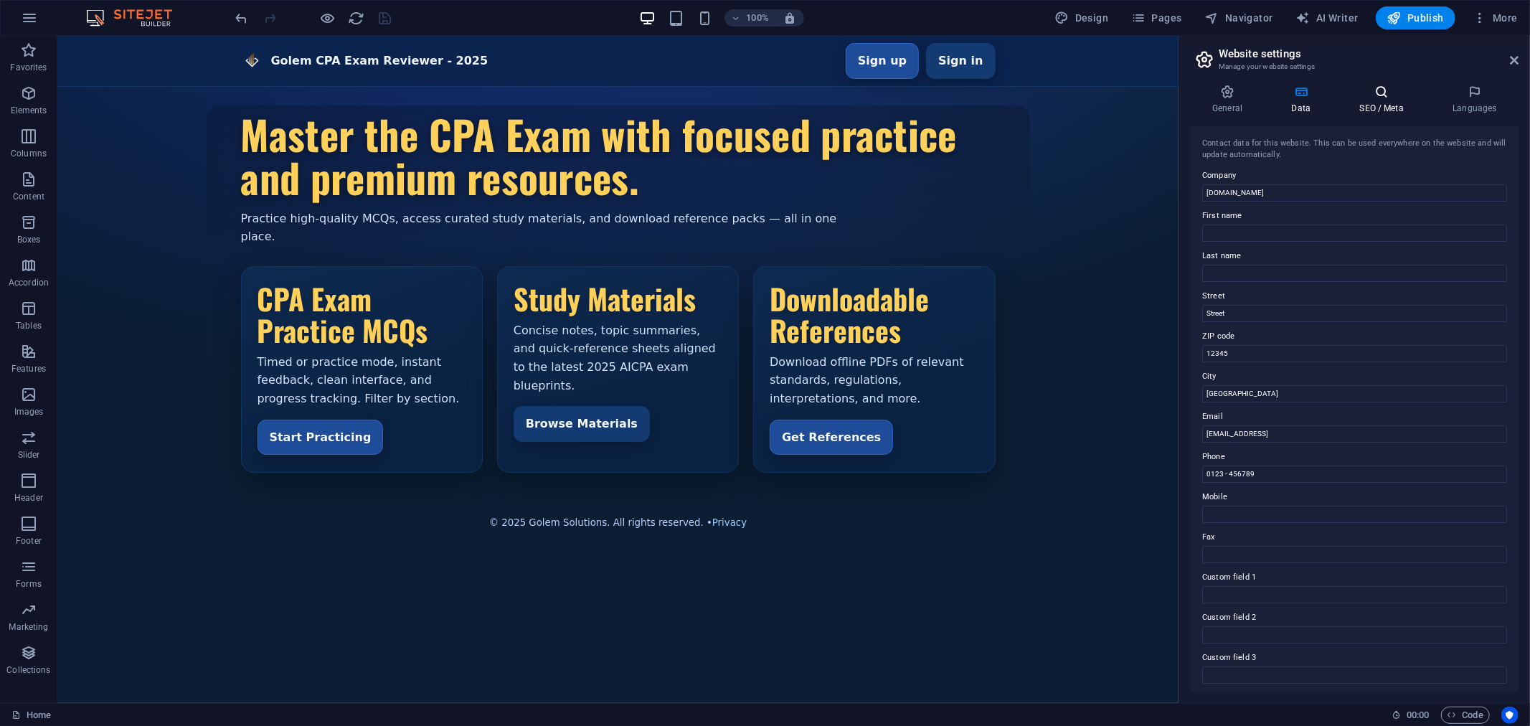
click at [1387, 97] on icon at bounding box center [1382, 92] width 88 height 14
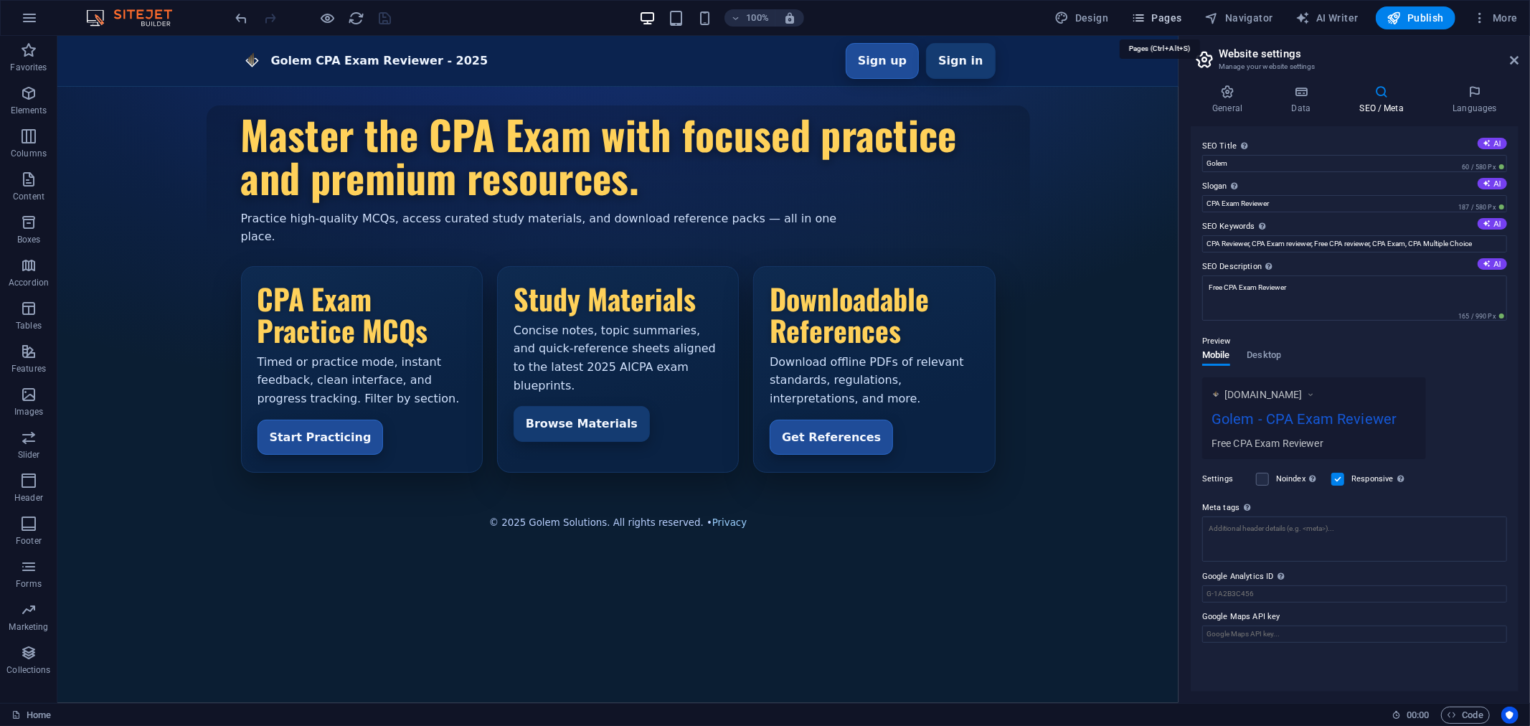
click at [1163, 18] on span "Pages" at bounding box center [1156, 18] width 50 height 14
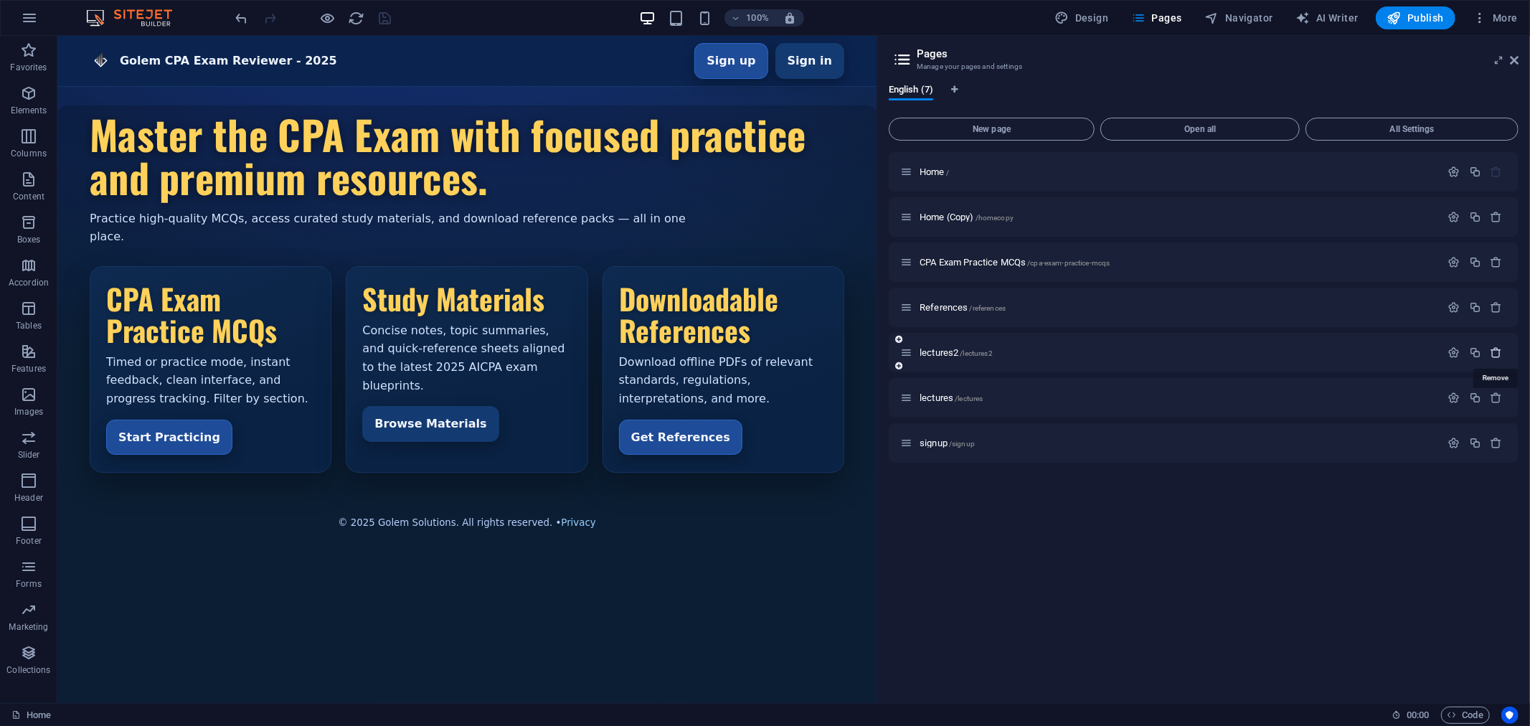
click at [1497, 350] on icon "button" at bounding box center [1496, 352] width 12 height 12
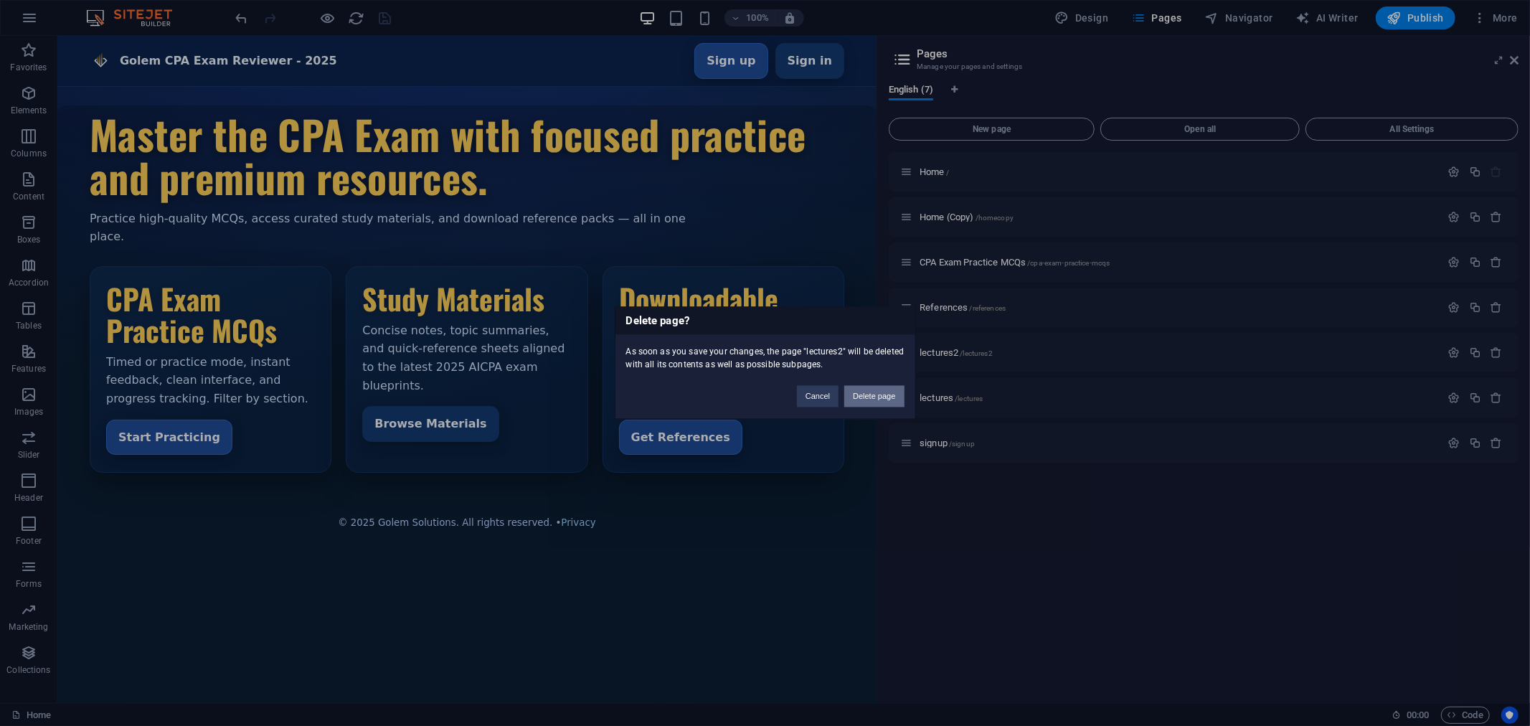
click at [861, 394] on button "Delete page" at bounding box center [874, 397] width 60 height 22
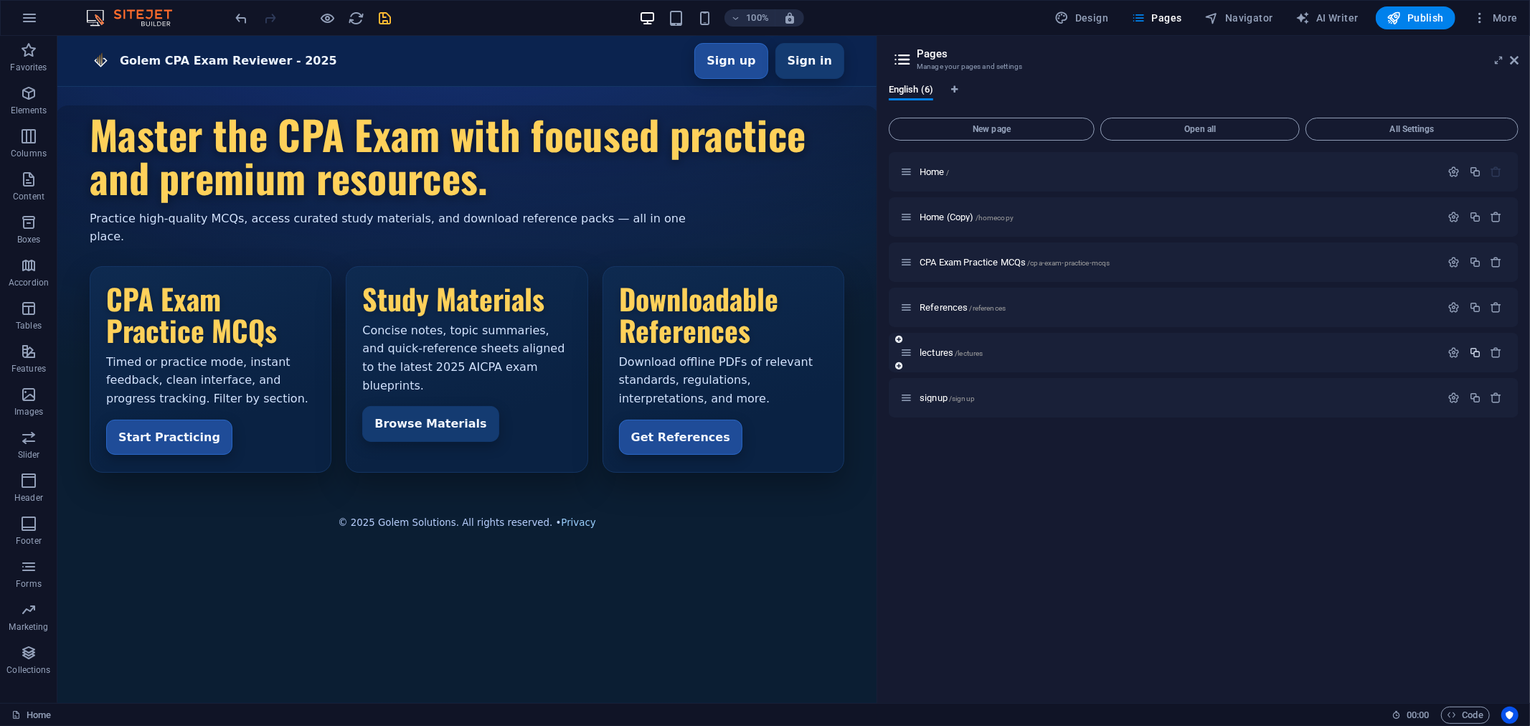
click at [1472, 351] on icon "button" at bounding box center [1475, 352] width 12 height 12
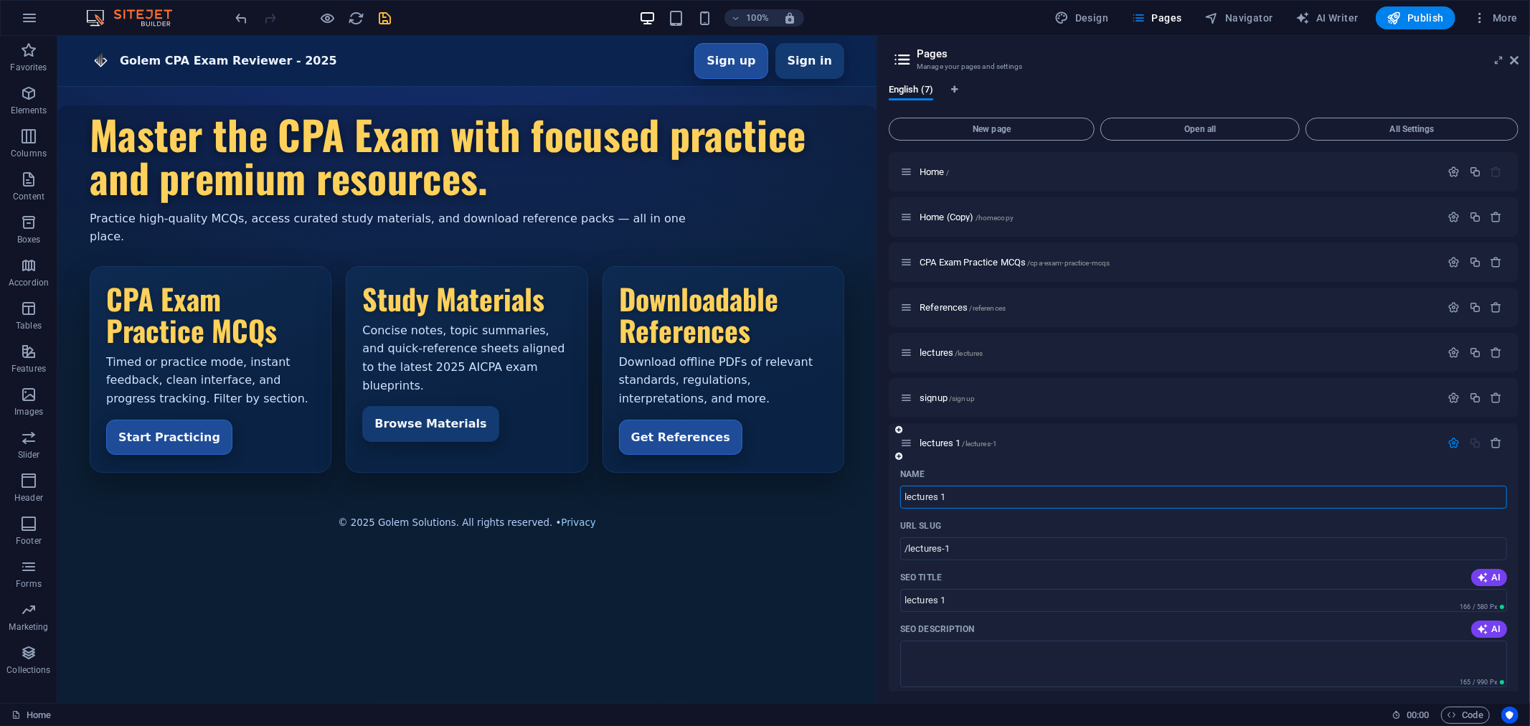
click at [966, 496] on input "lectures 1" at bounding box center [1203, 497] width 607 height 23
type input "lectures"
type input "/lectures-7"
type input "lectures"
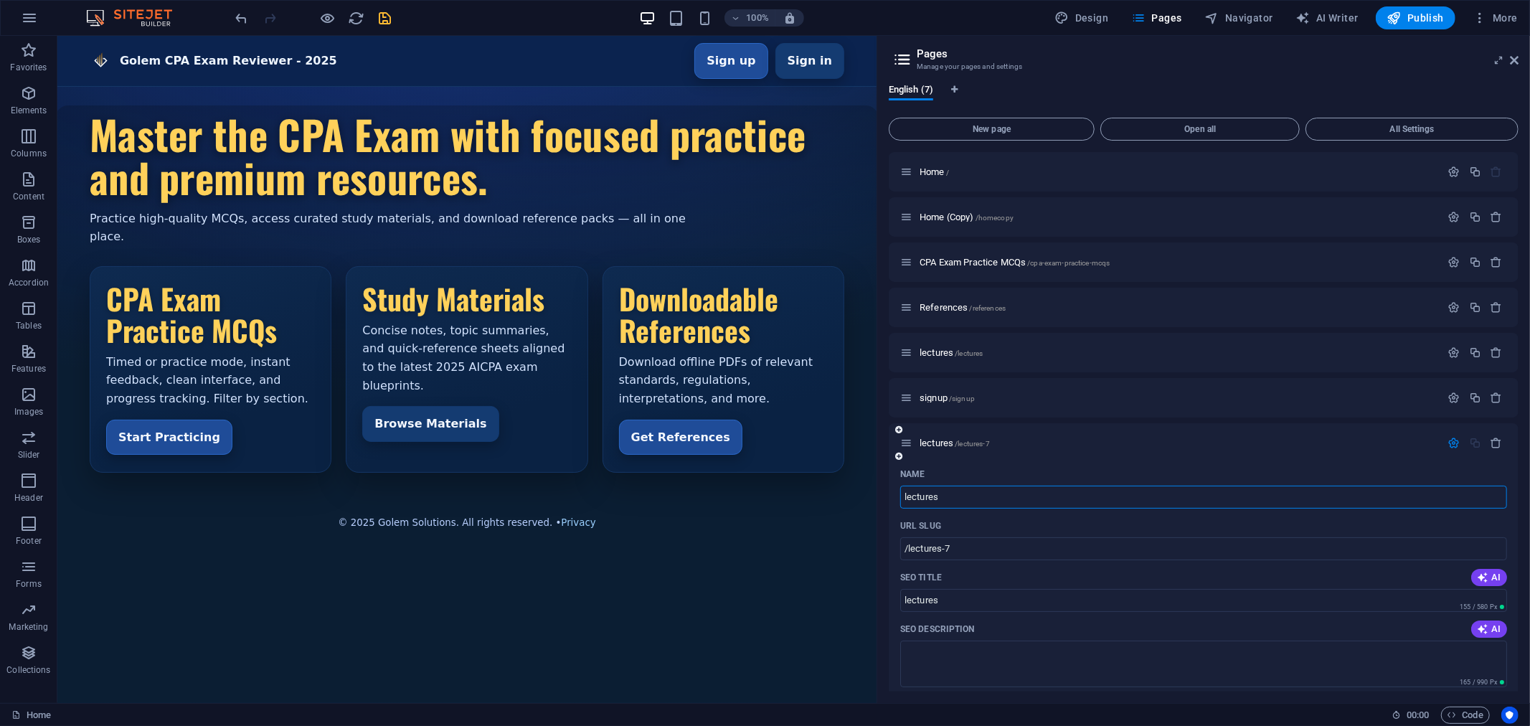
type input "lectures"
type input "lecturescopy"
type input "lectures"
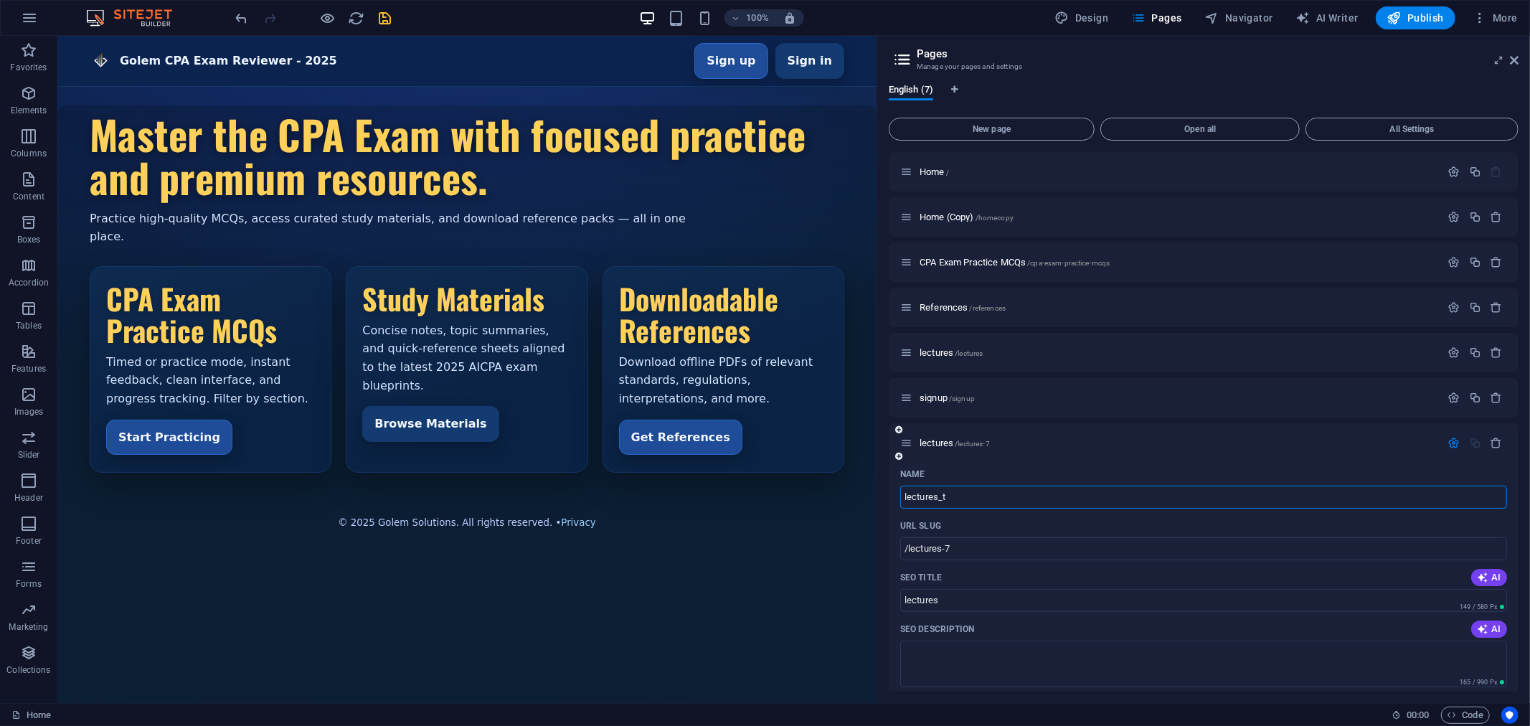
type input "lectures_te"
type input "lectures_"
type input "lectures_test"
type input "lectures"
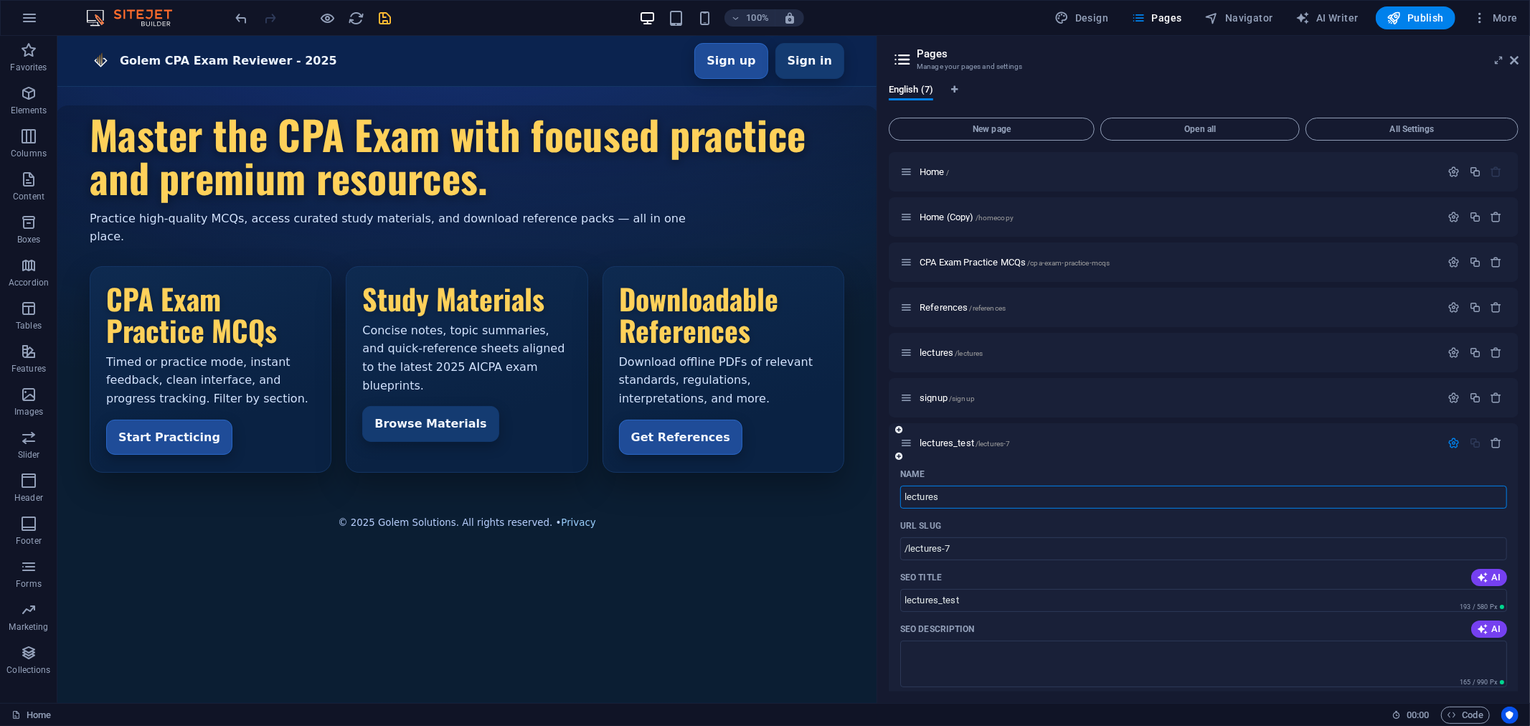
type input "lectures"
type input "lecturestest"
click at [991, 548] on input "/lectures-7" at bounding box center [1203, 548] width 607 height 23
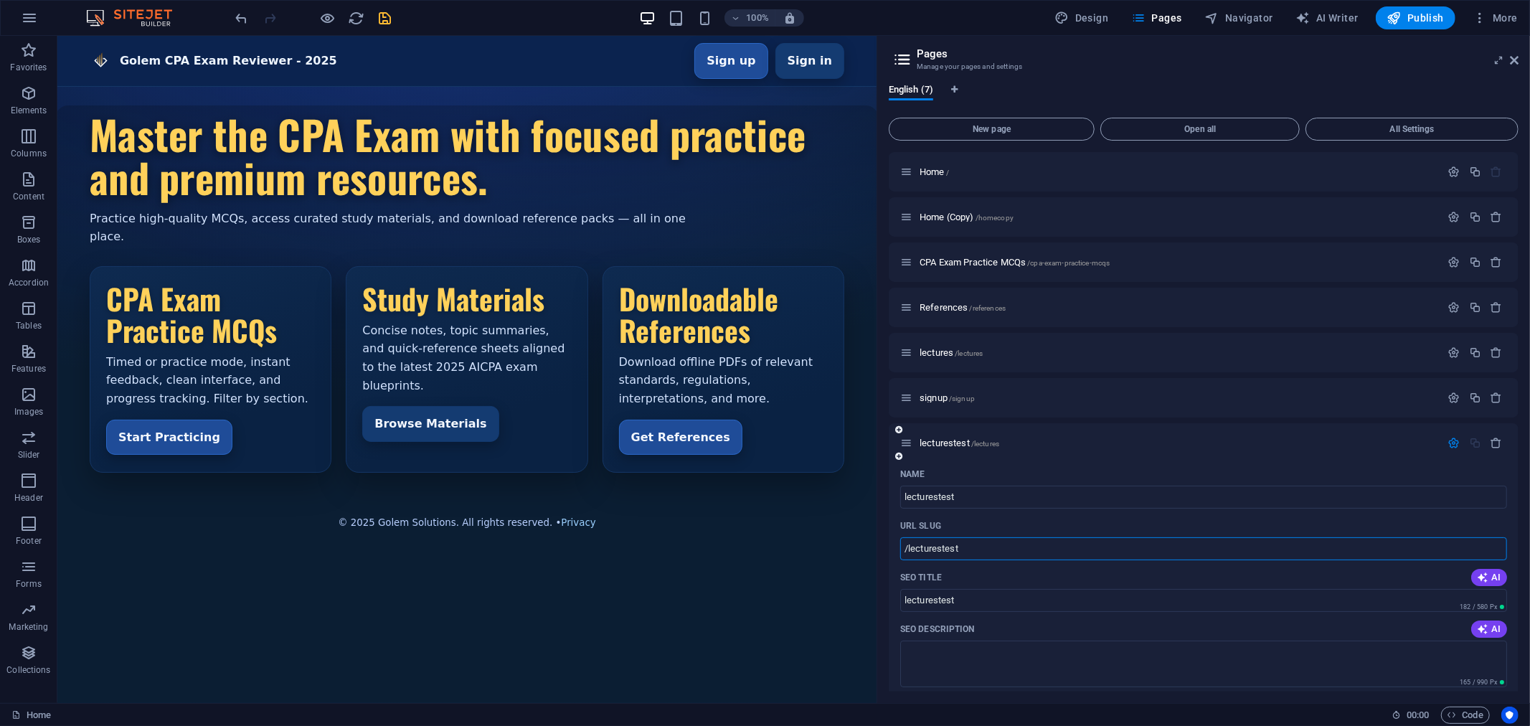
type input "/lecturestest"
click at [382, 13] on icon "save" at bounding box center [385, 18] width 16 height 16
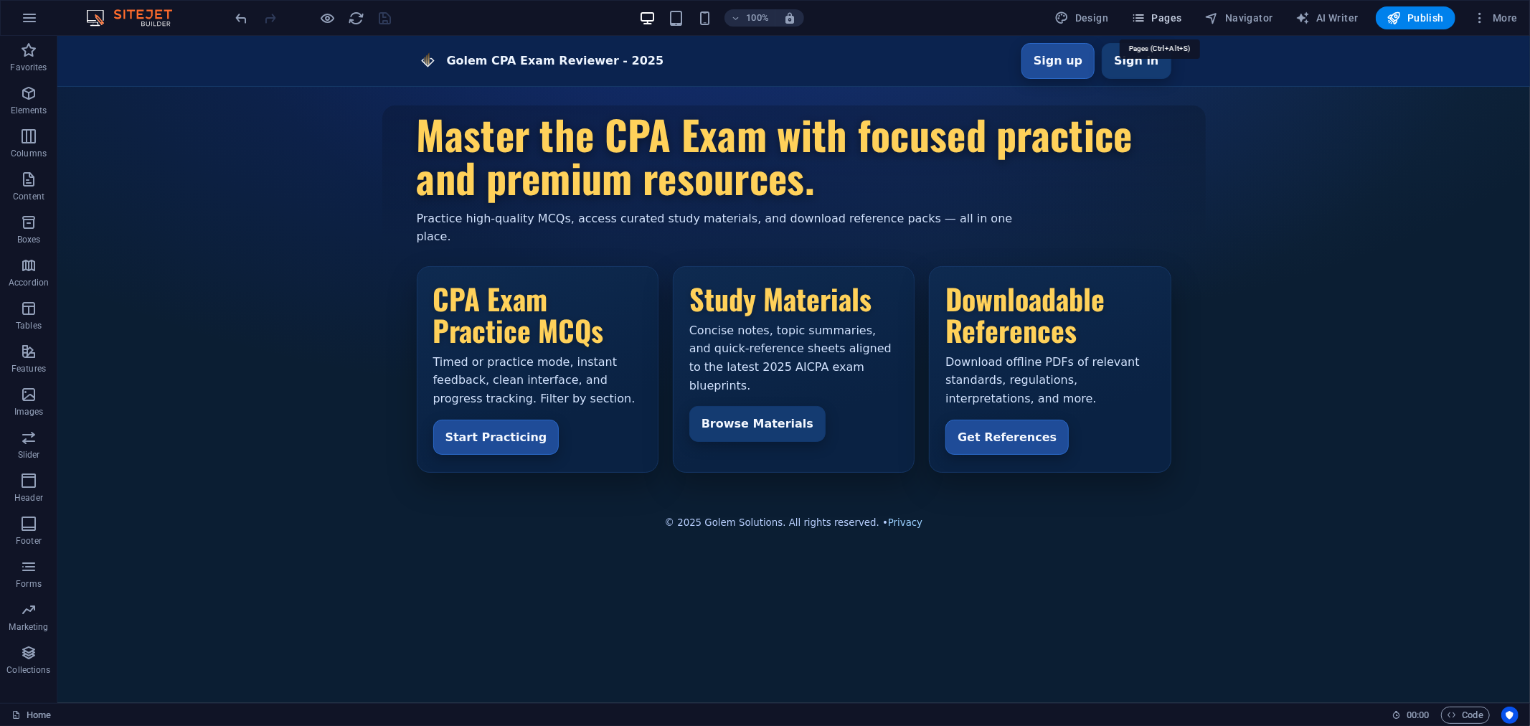
click at [1163, 15] on span "Pages" at bounding box center [1156, 18] width 50 height 14
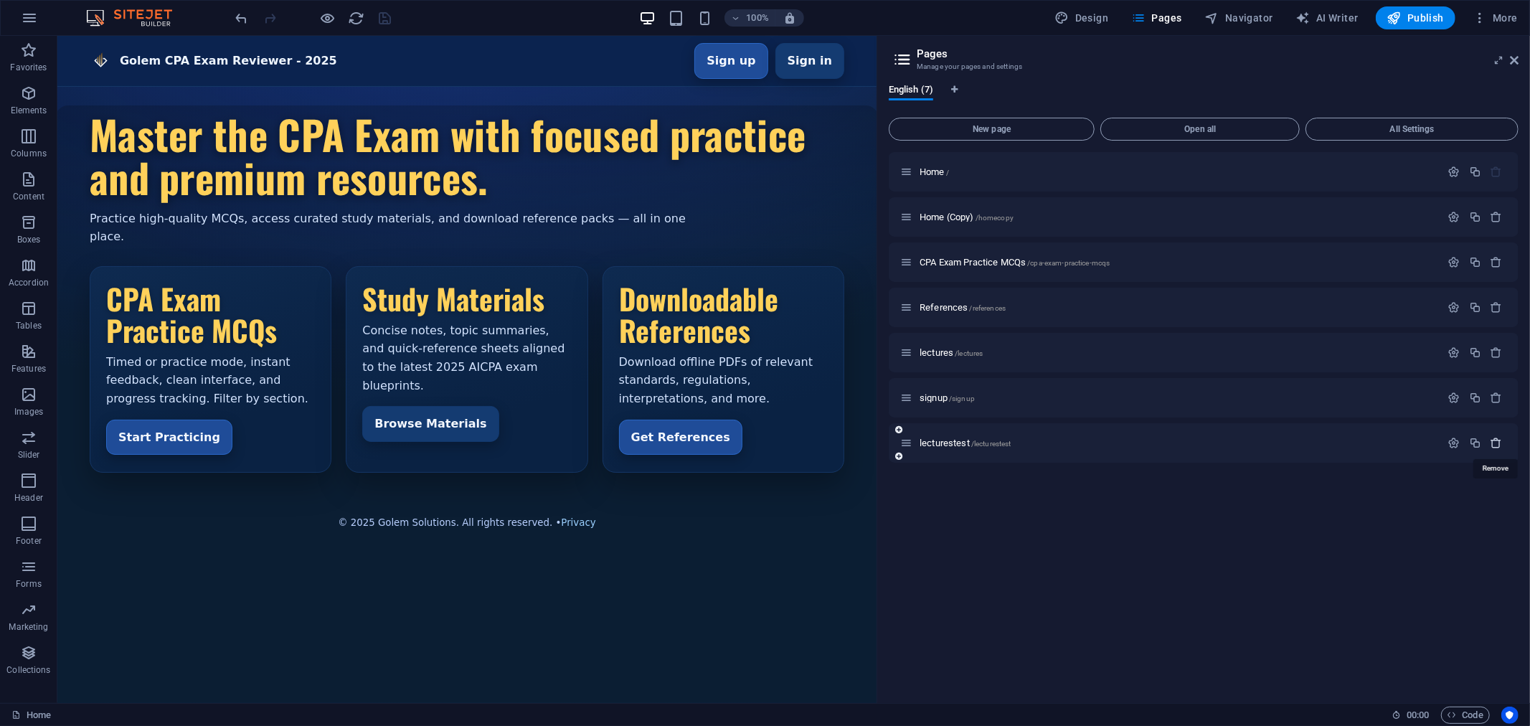
click at [1496, 443] on icon "button" at bounding box center [1496, 443] width 12 height 12
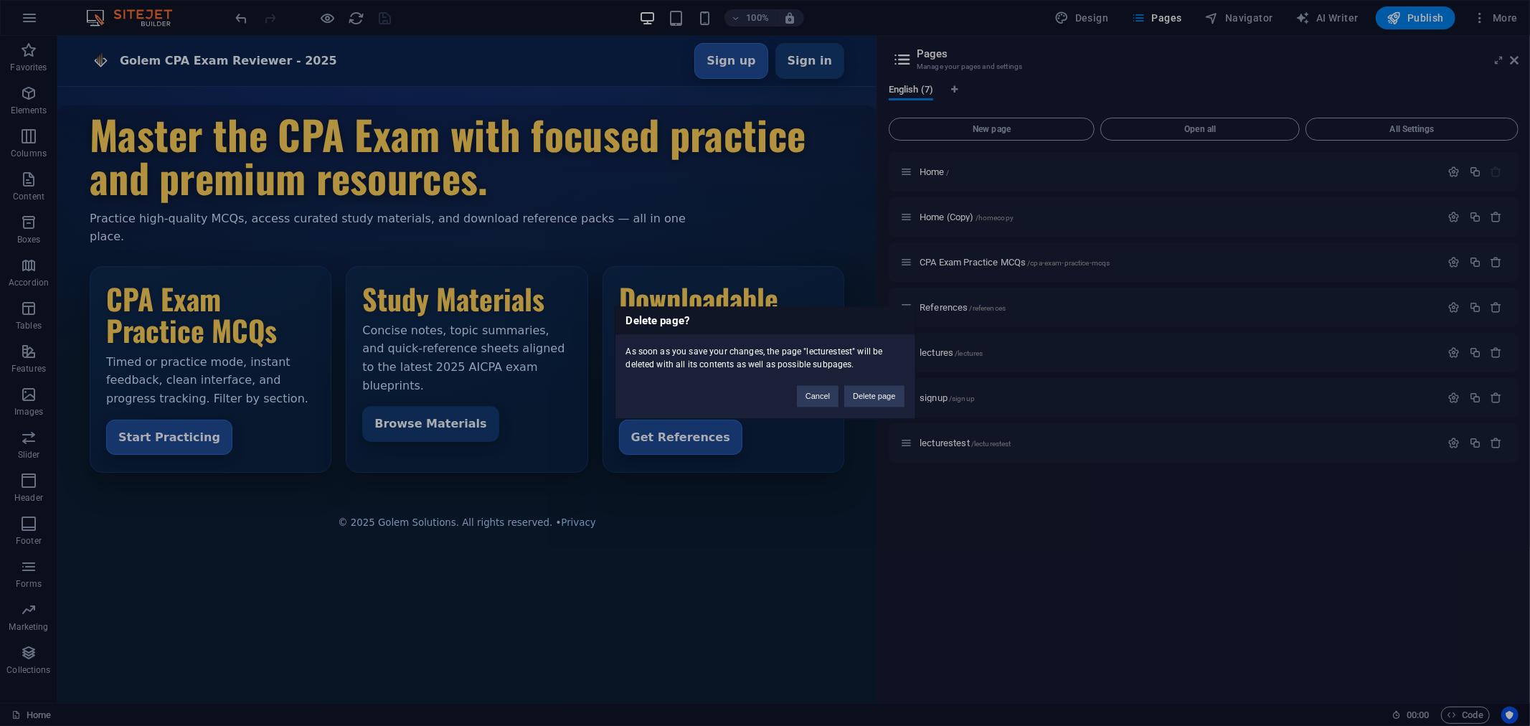
drag, startPoint x: 858, startPoint y: 397, endPoint x: 909, endPoint y: 424, distance: 57.8
click at [861, 397] on button "Delete page" at bounding box center [874, 397] width 60 height 22
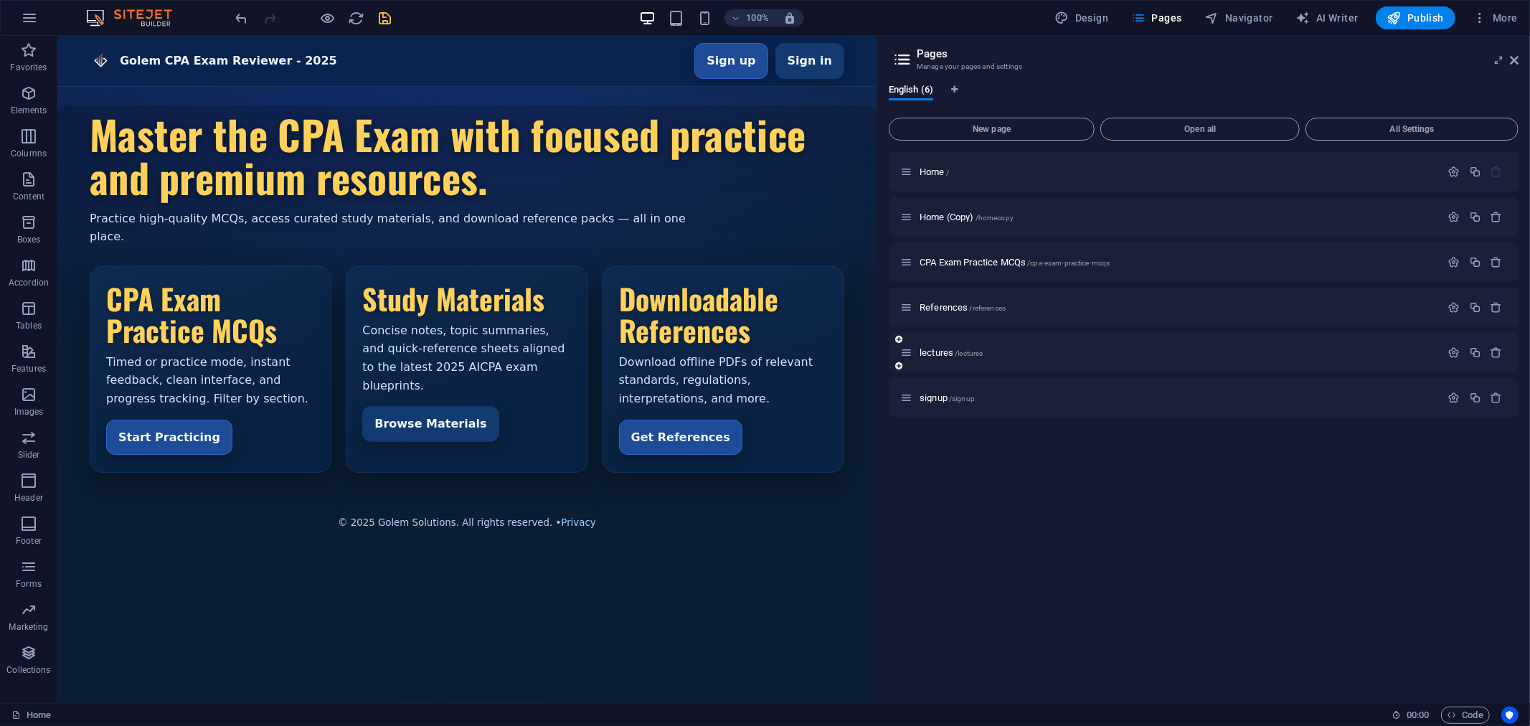
click at [899, 366] on icon at bounding box center [898, 366] width 7 height 9
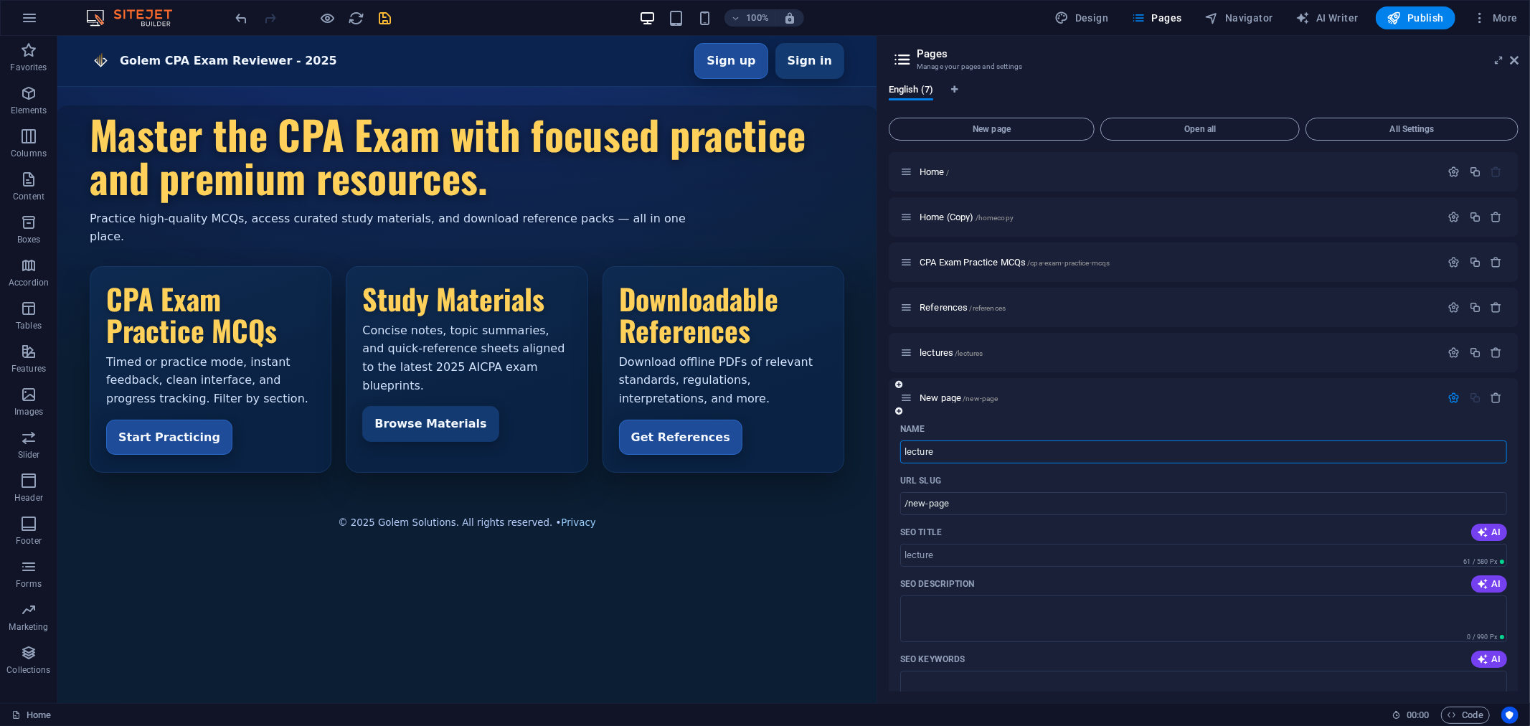
type input "lecture"
type input "/lecture"
type input "lecturetest"
type input "/lecturetest"
click at [935, 453] on input "lecturetest" at bounding box center [1203, 451] width 607 height 23
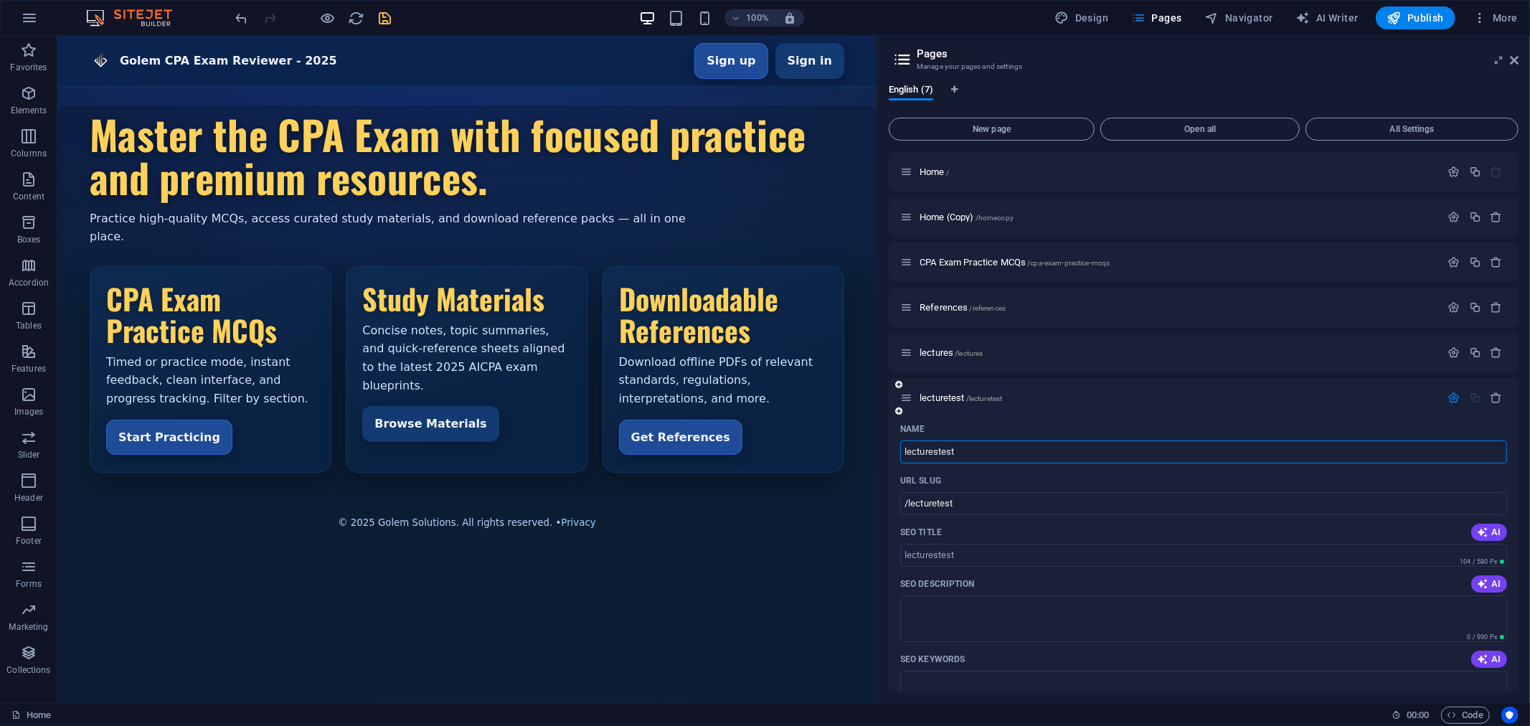
type input "lecturestest"
type input "/lecturestest"
type input "lecturestest"
click at [1065, 420] on div "Name" at bounding box center [1203, 428] width 607 height 23
click at [387, 12] on icon "save" at bounding box center [385, 18] width 16 height 16
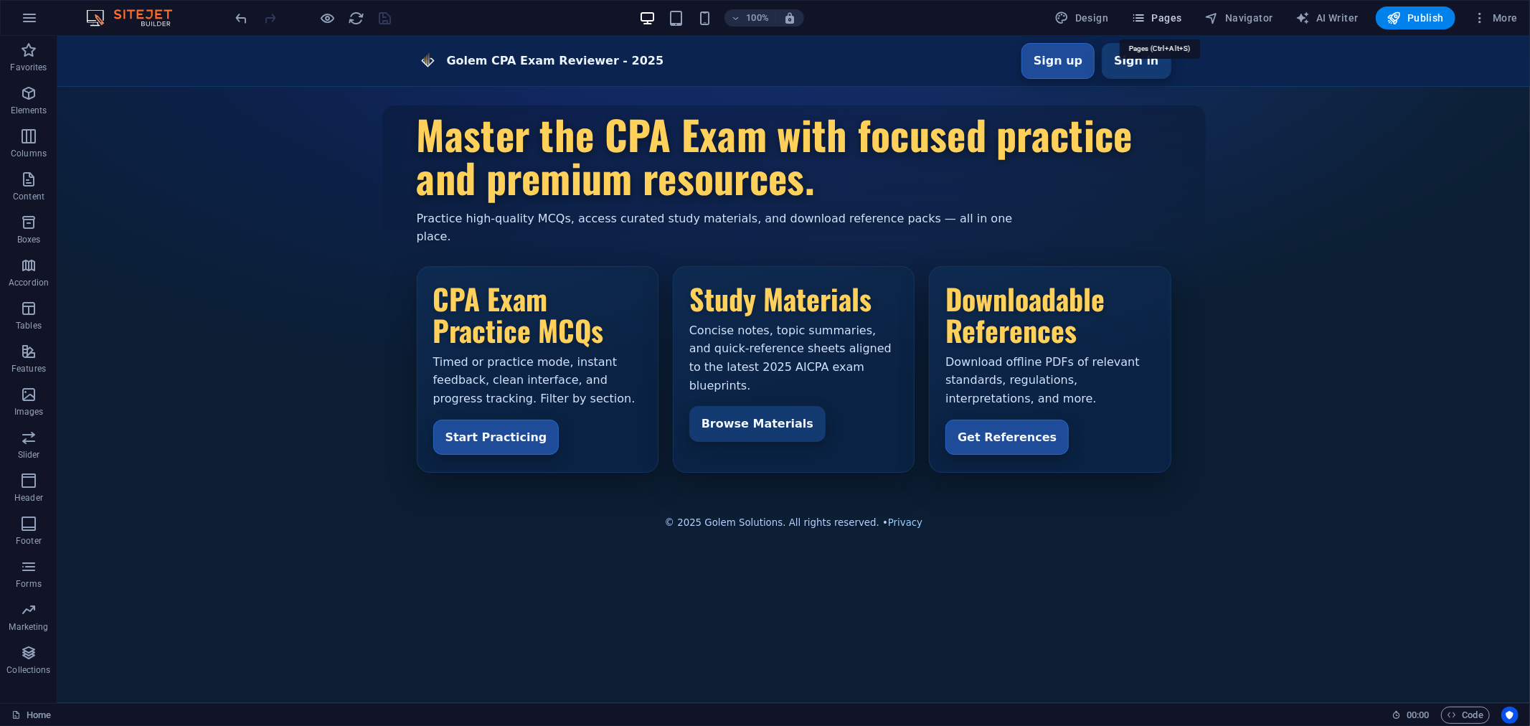
click at [1171, 19] on span "Pages" at bounding box center [1156, 18] width 50 height 14
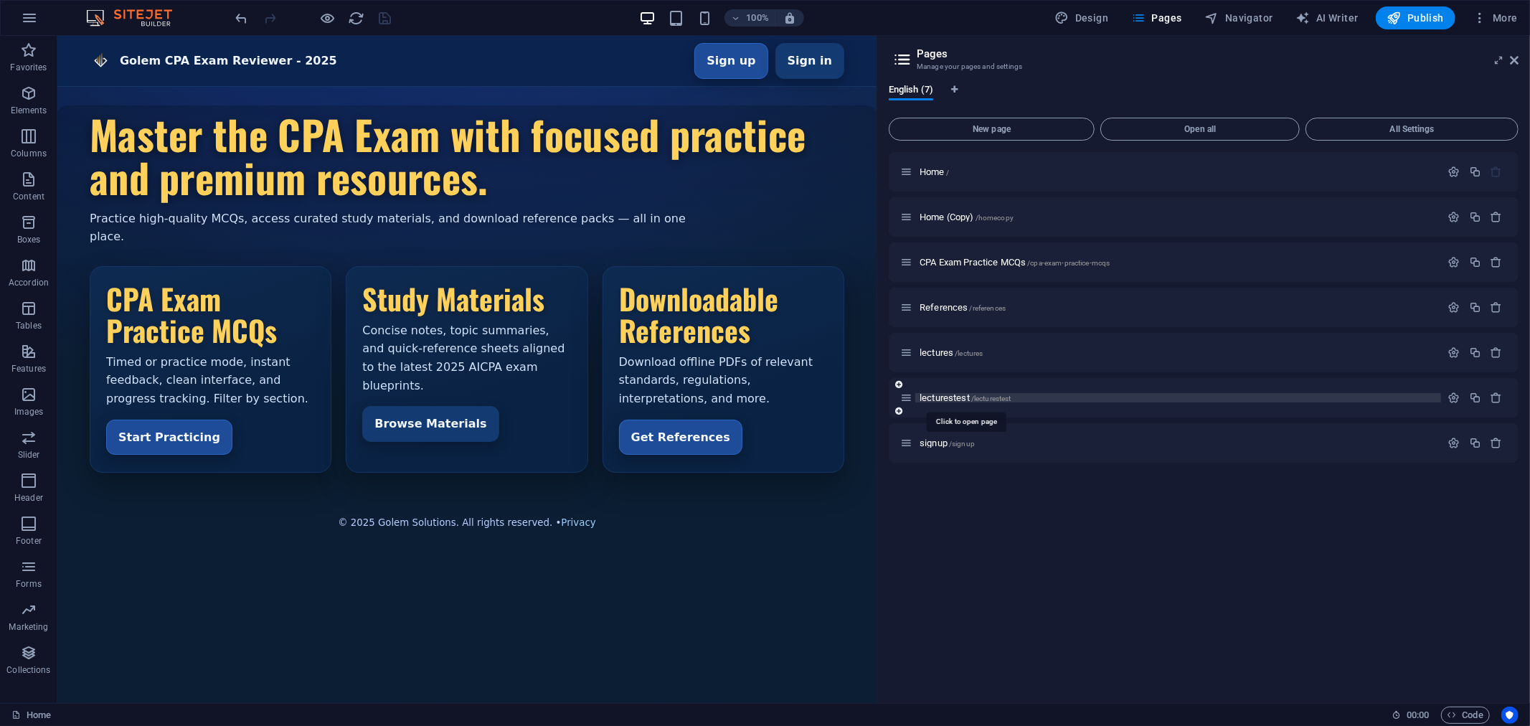
click at [949, 392] on span "lecturestest /lecturestest" at bounding box center [965, 397] width 91 height 11
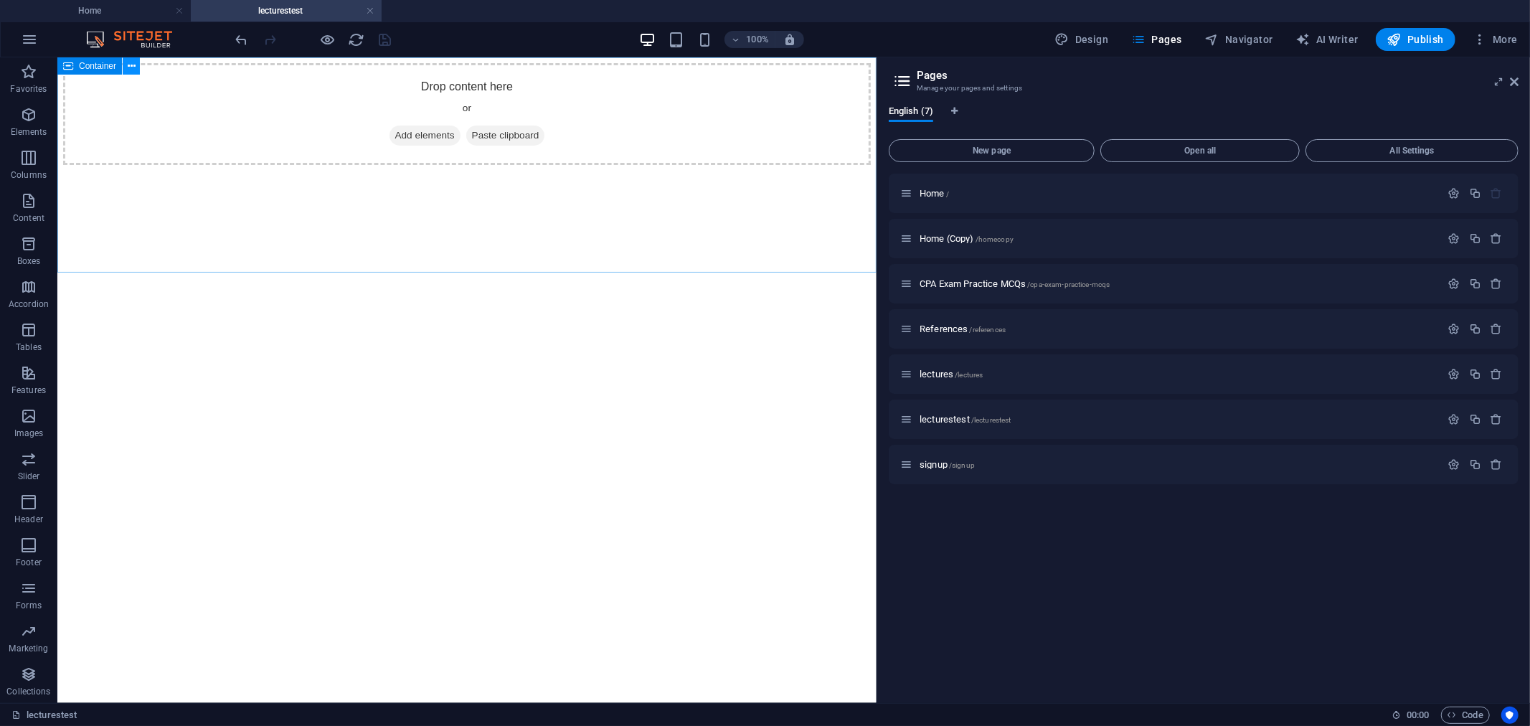
click at [132, 61] on icon at bounding box center [132, 66] width 8 height 15
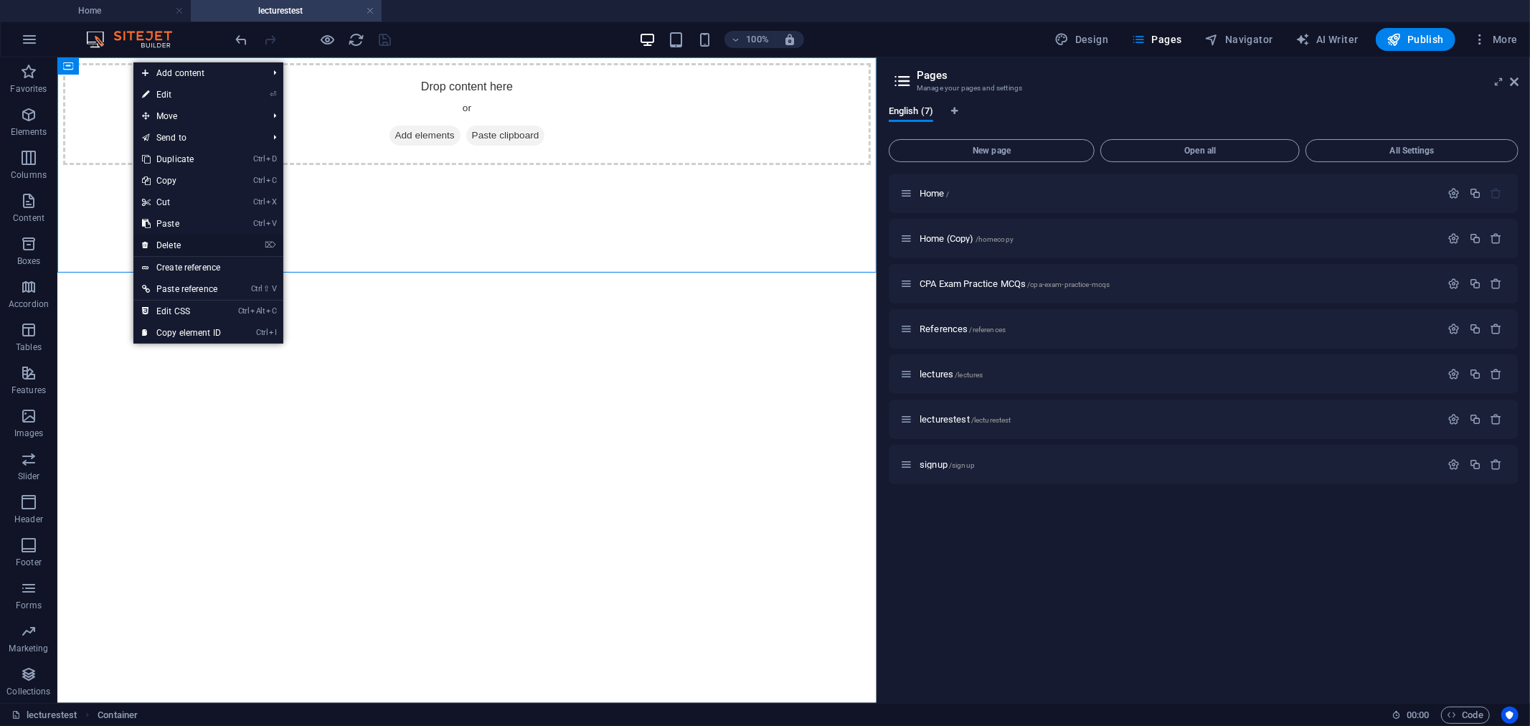
click at [197, 239] on link "⌦ Delete" at bounding box center [181, 246] width 96 height 22
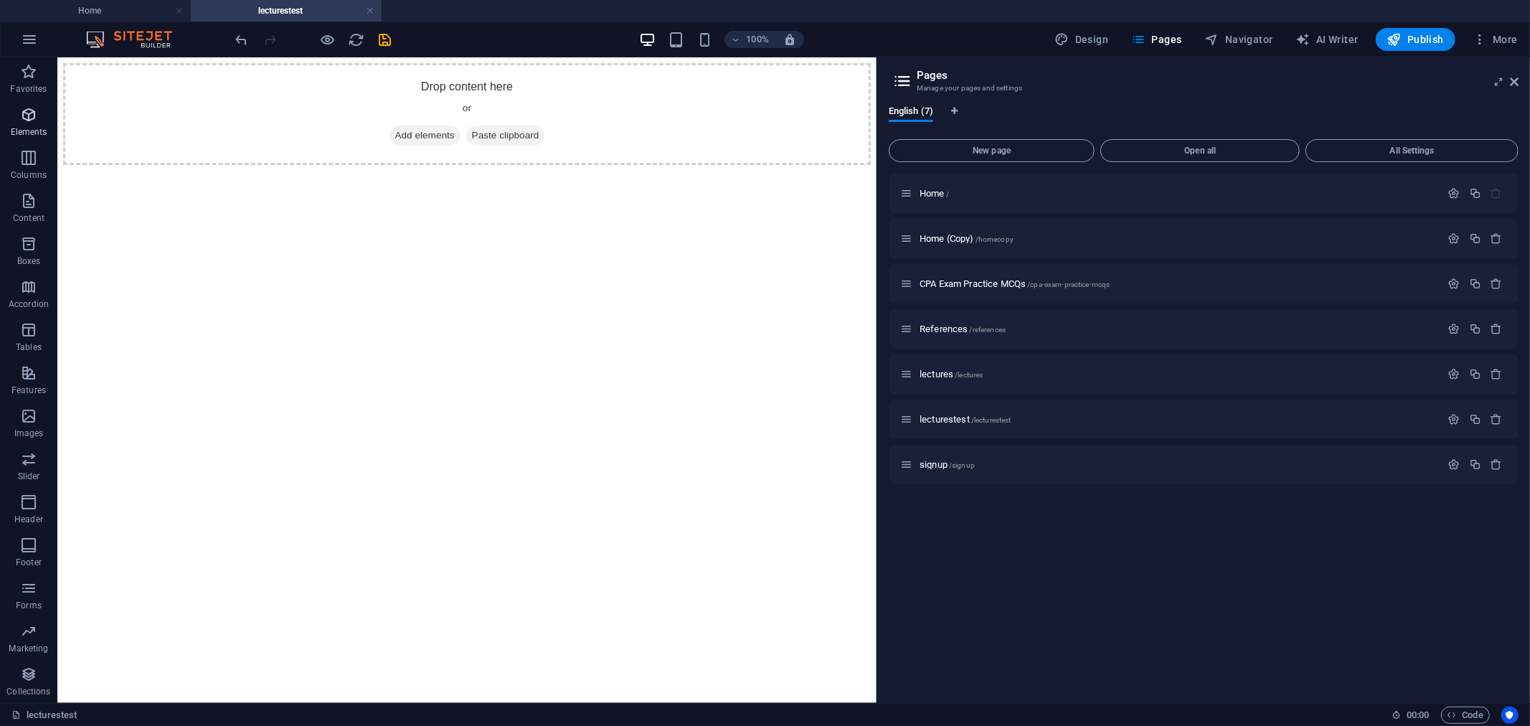
click at [32, 123] on icon "button" at bounding box center [28, 114] width 17 height 17
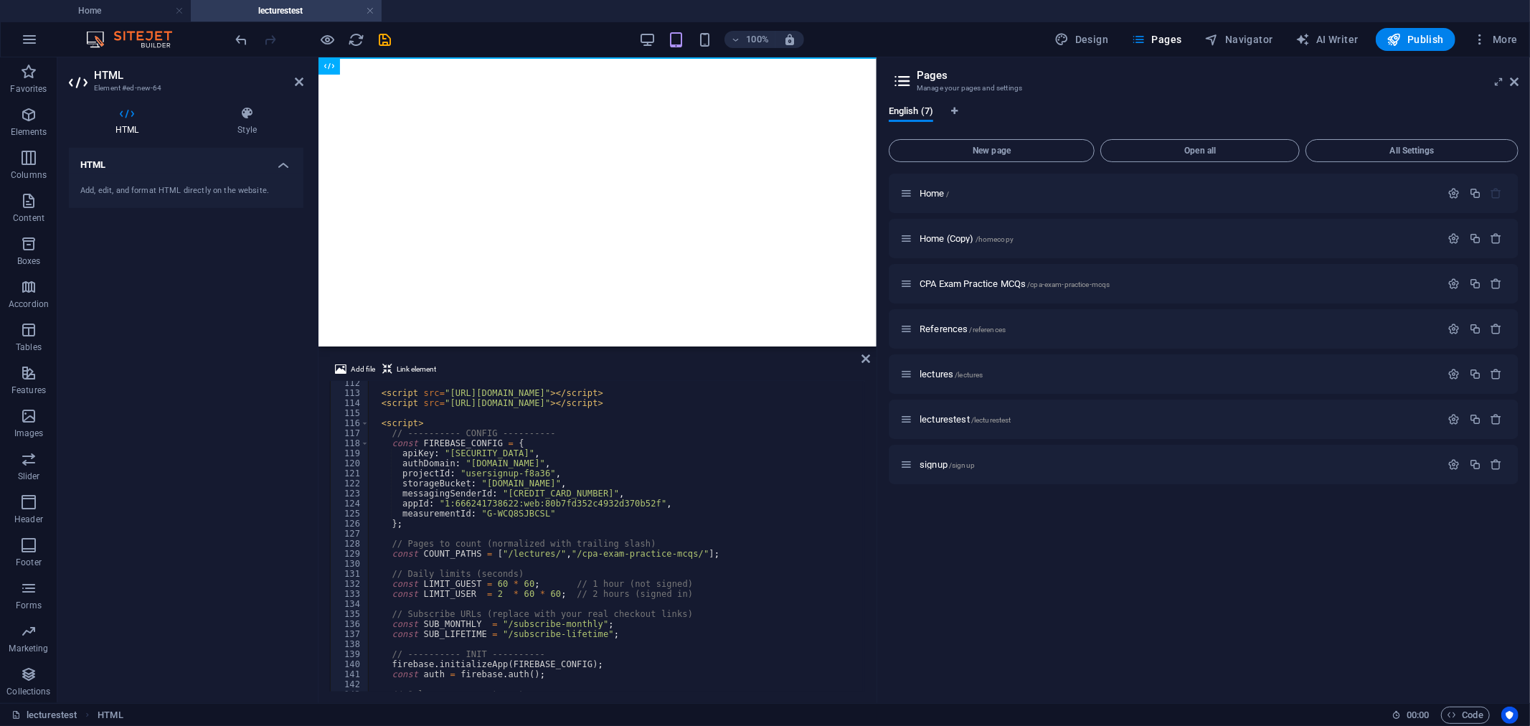
scroll to position [1356, 0]
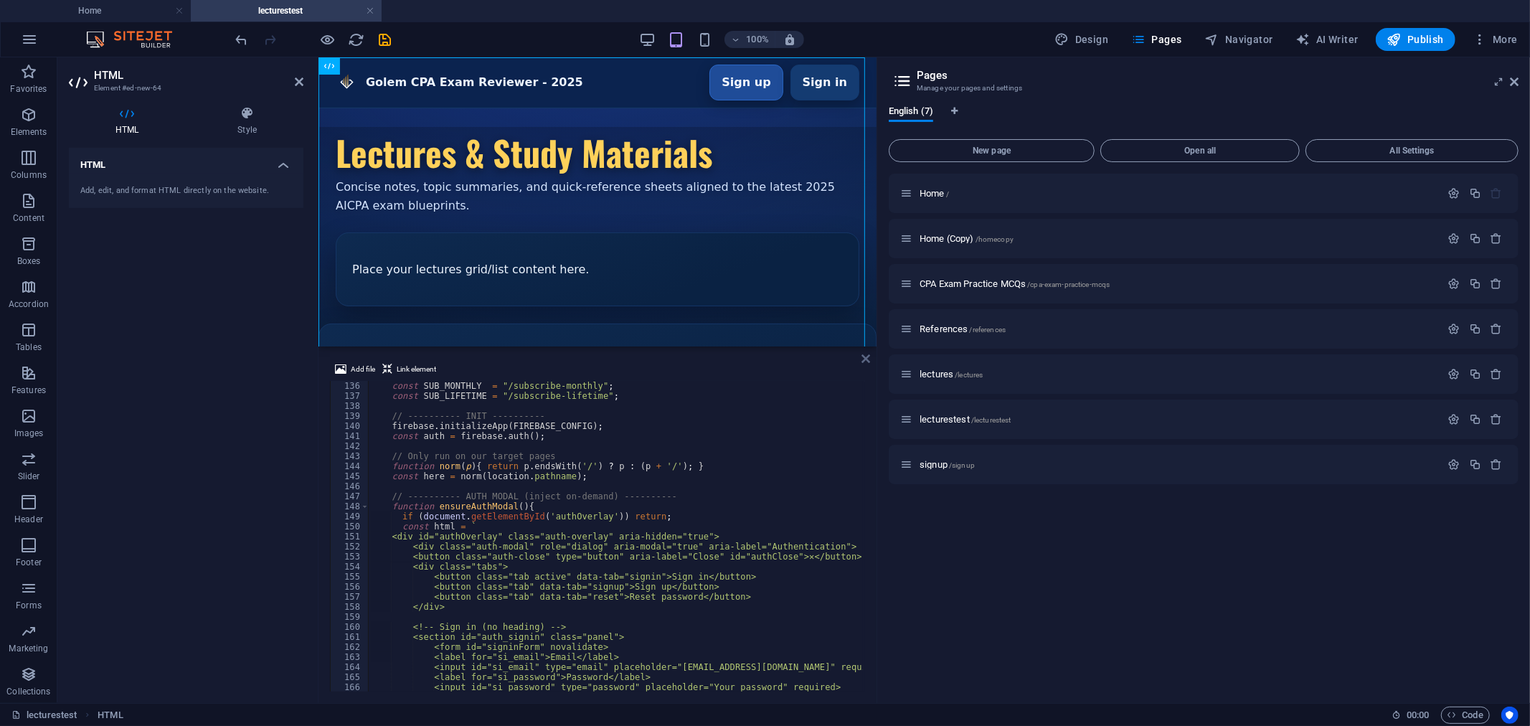
click at [864, 356] on icon at bounding box center [865, 358] width 9 height 11
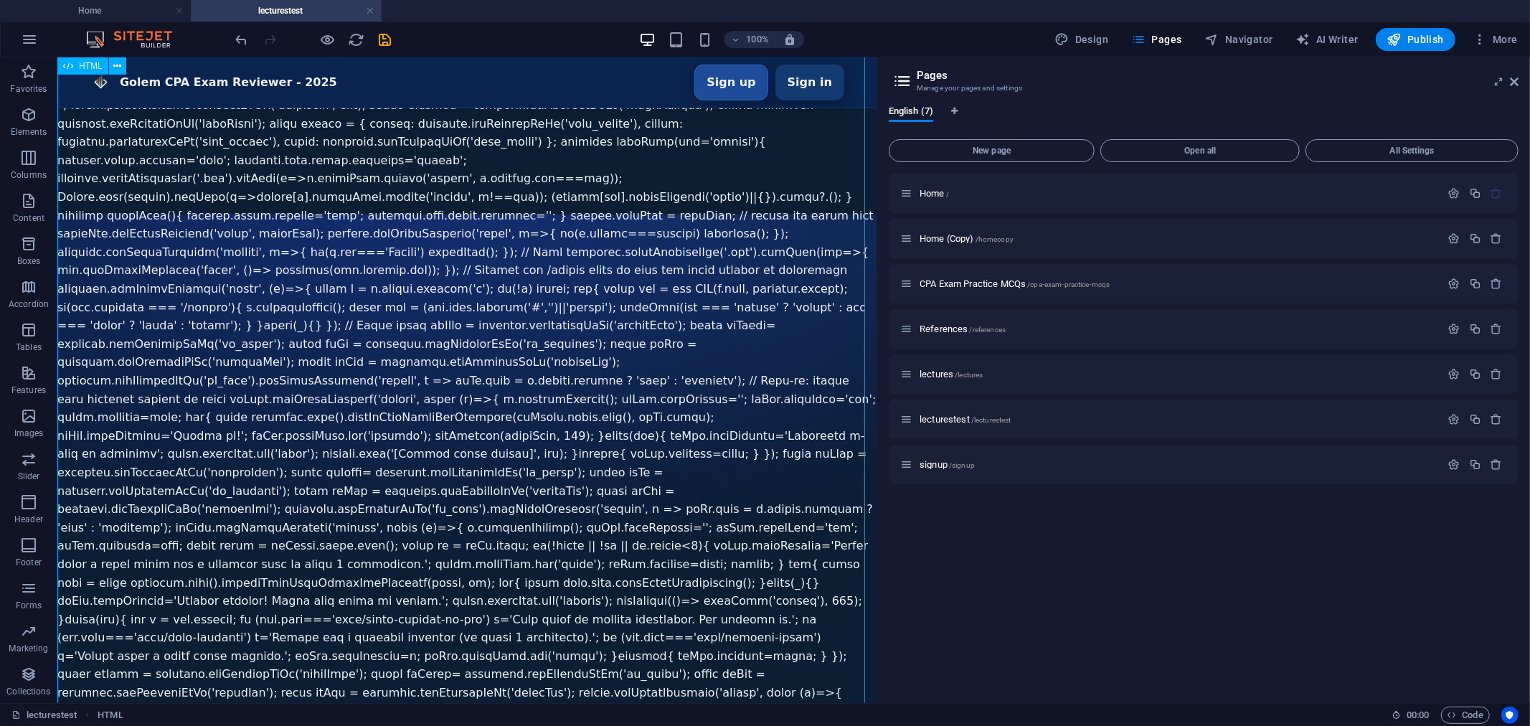
scroll to position [0, 0]
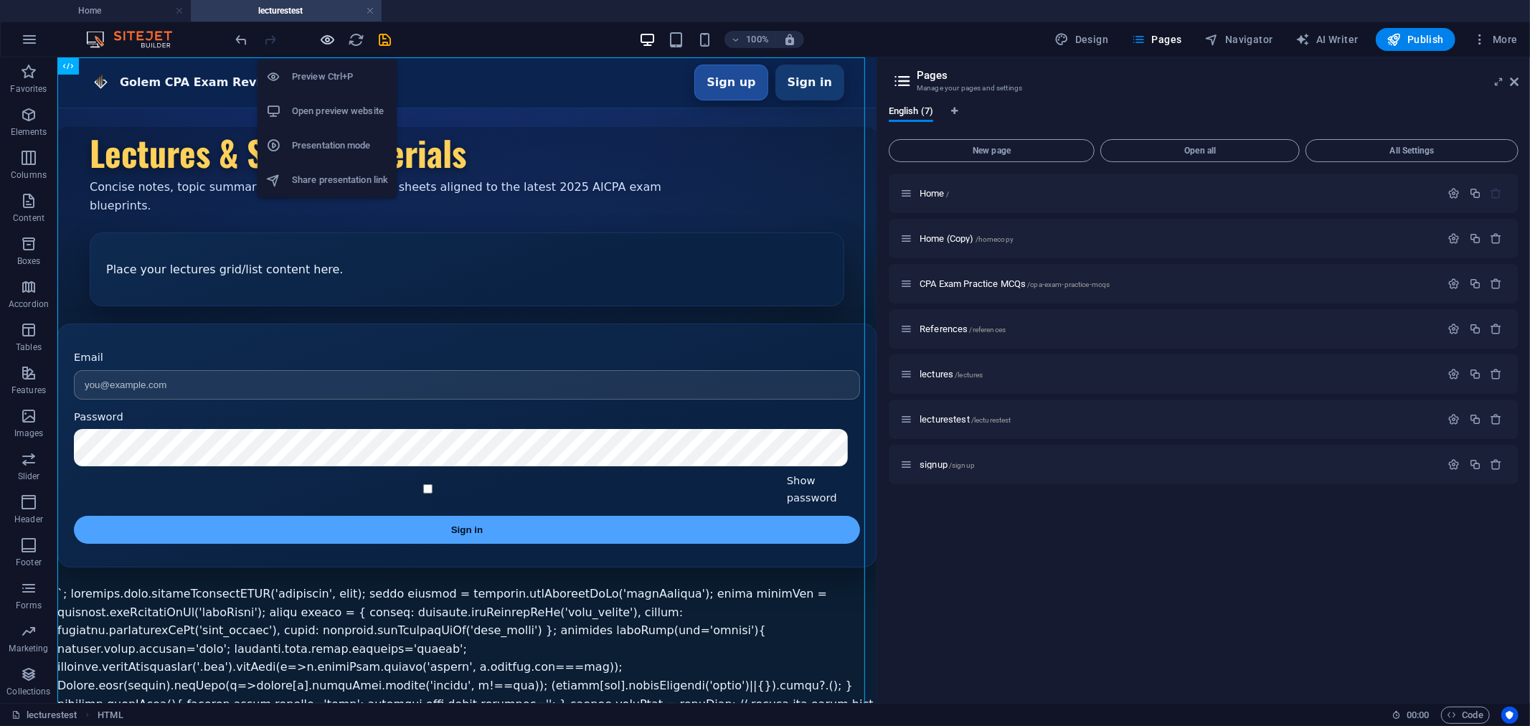
click at [323, 39] on icon "button" at bounding box center [328, 40] width 16 height 16
